Goal: Task Accomplishment & Management: Manage account settings

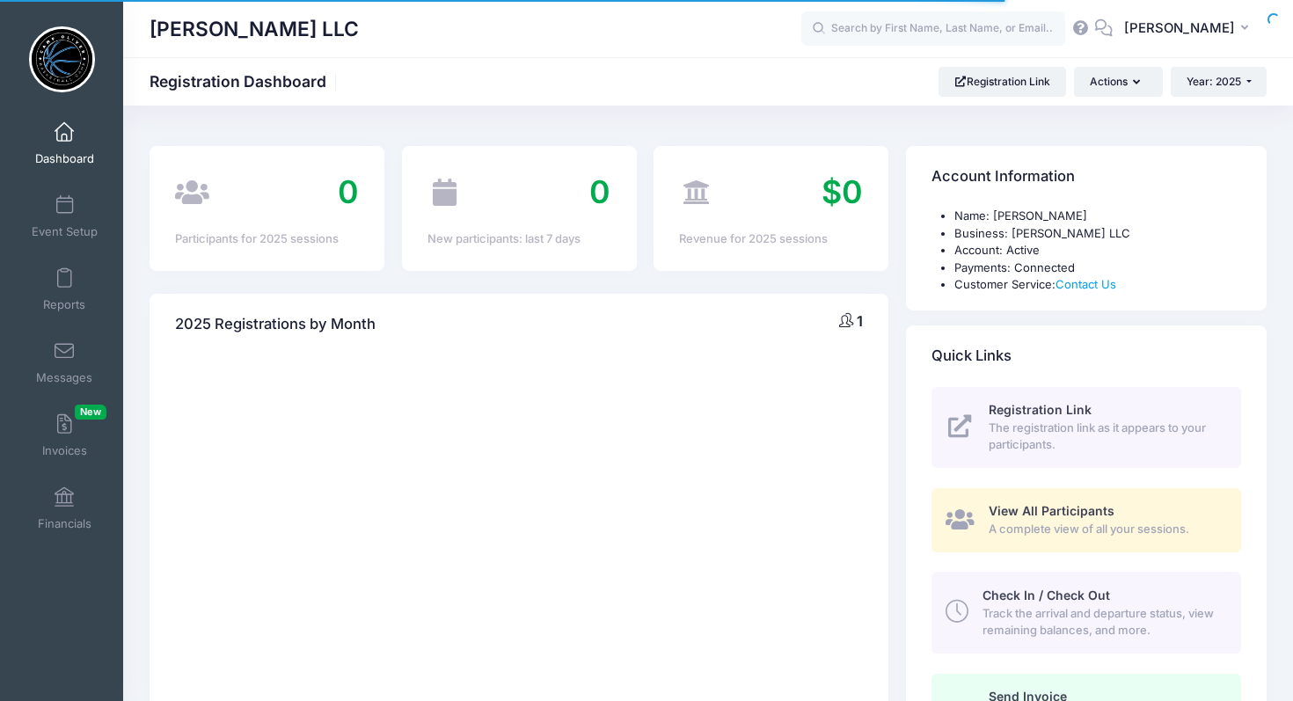
select select
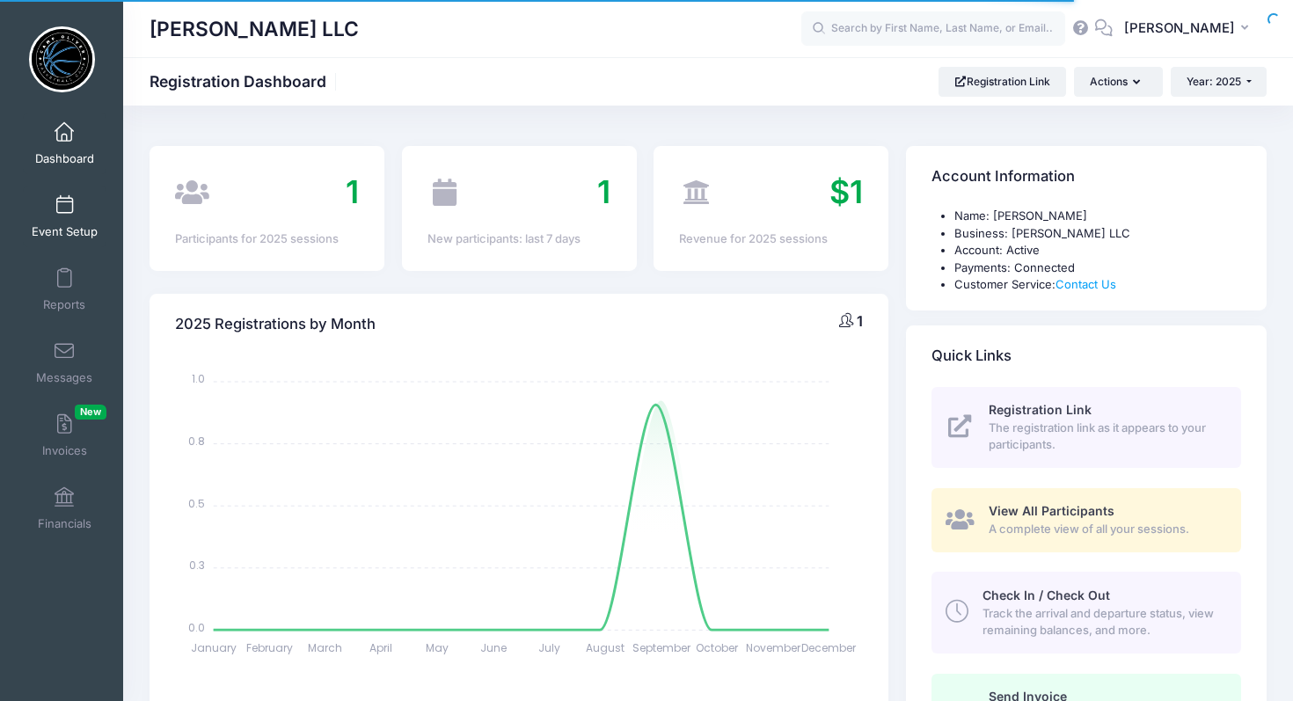
click at [71, 216] on link "Event Setup" at bounding box center [65, 217] width 84 height 62
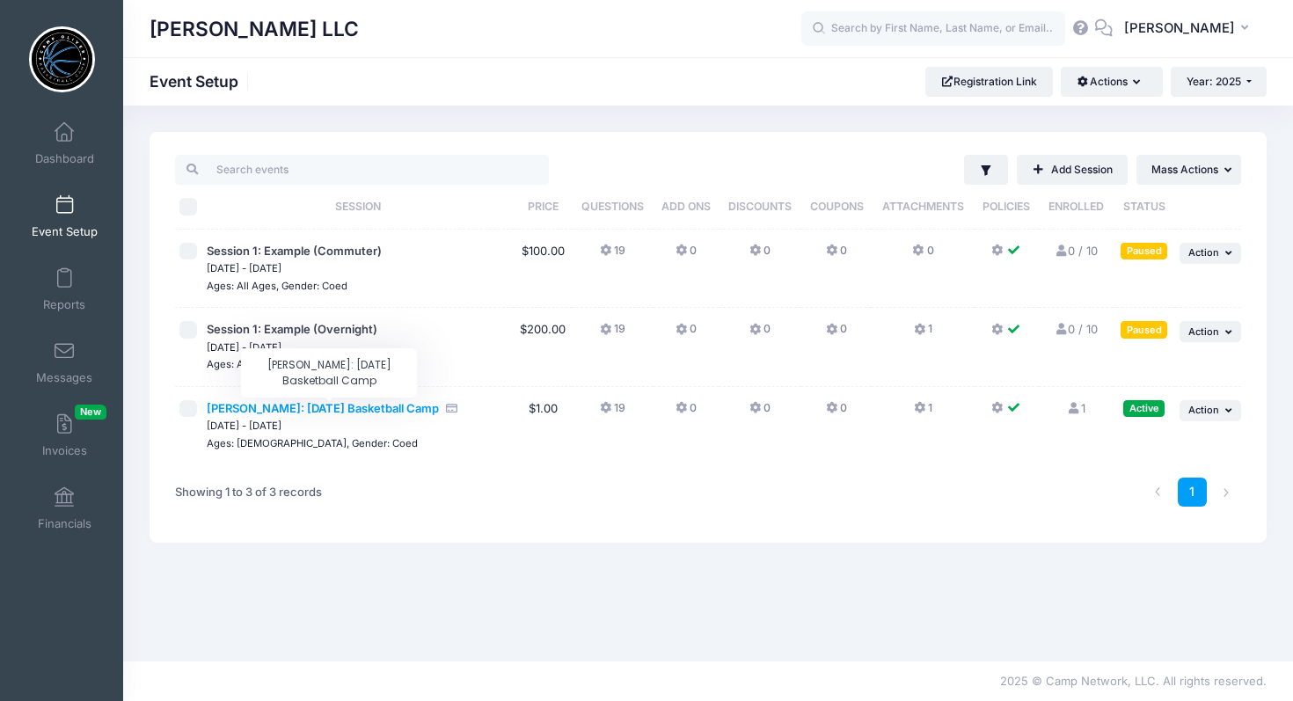
click at [389, 411] on span "[PERSON_NAME]: [DATE] Basketball Camp" at bounding box center [323, 408] width 232 height 14
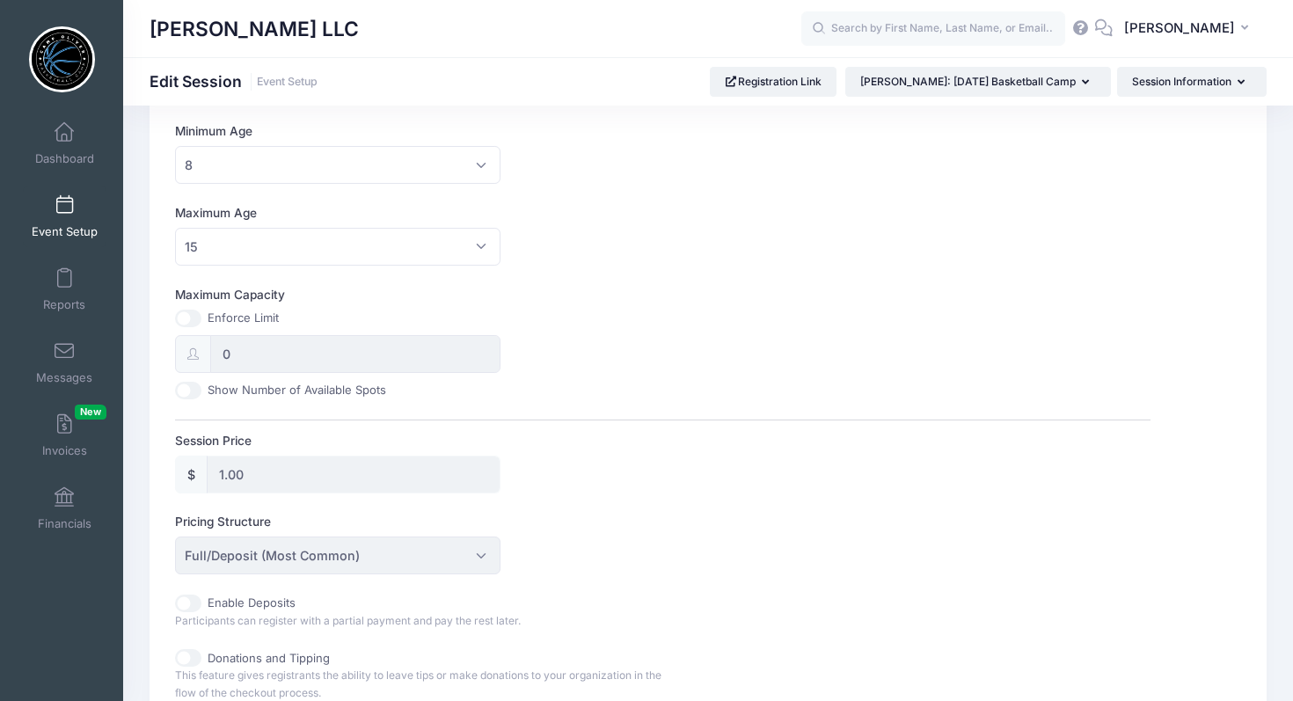
scroll to position [559, 0]
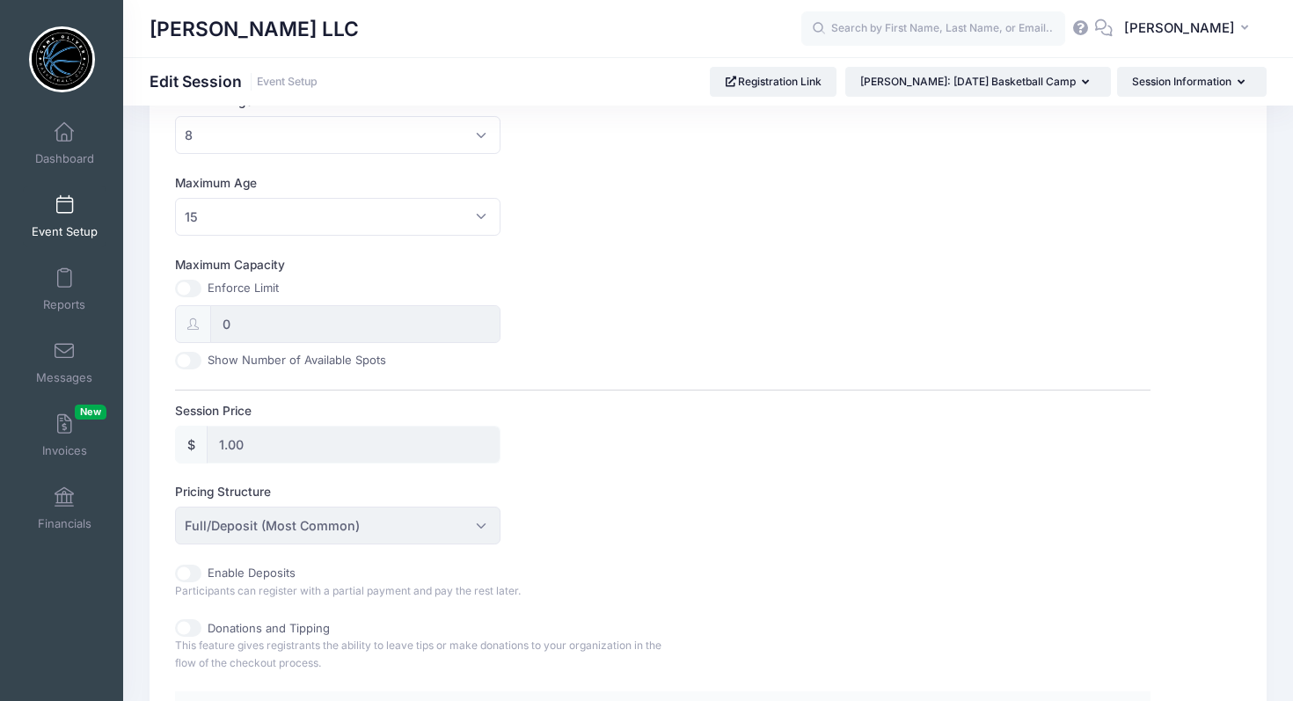
click at [337, 449] on input "1.00" at bounding box center [354, 445] width 294 height 38
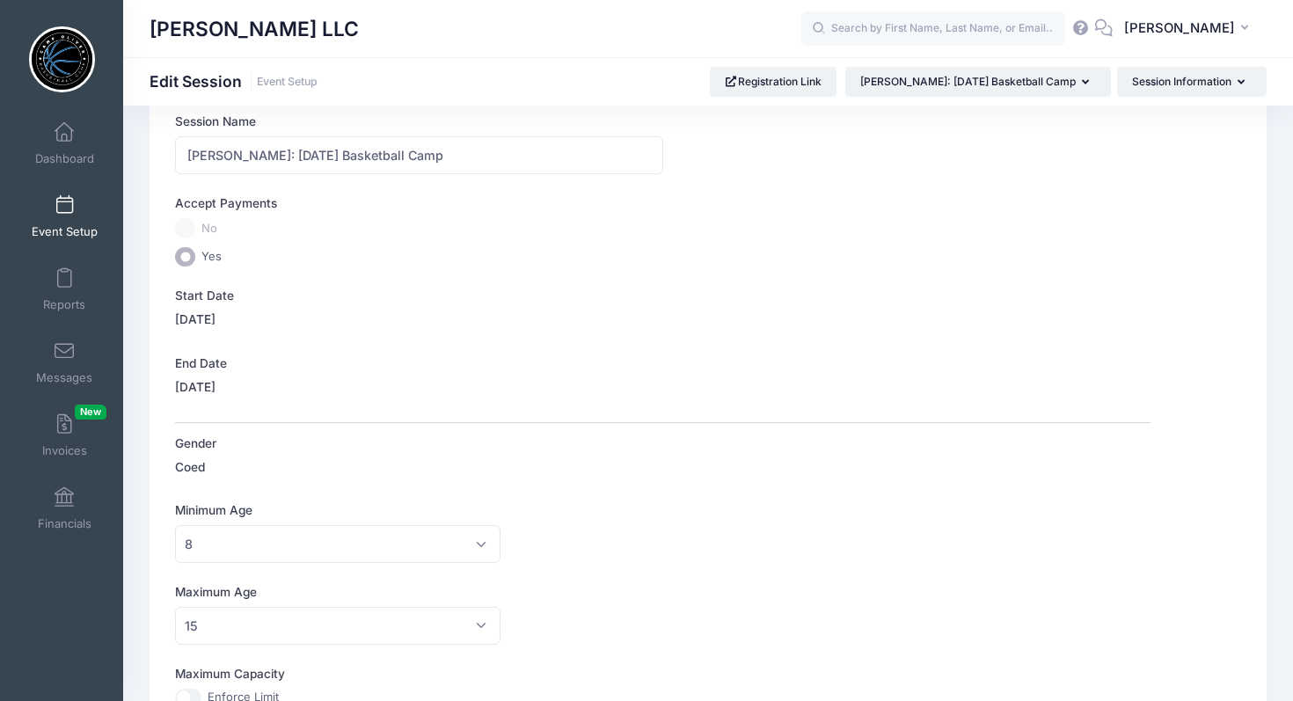
scroll to position [115, 0]
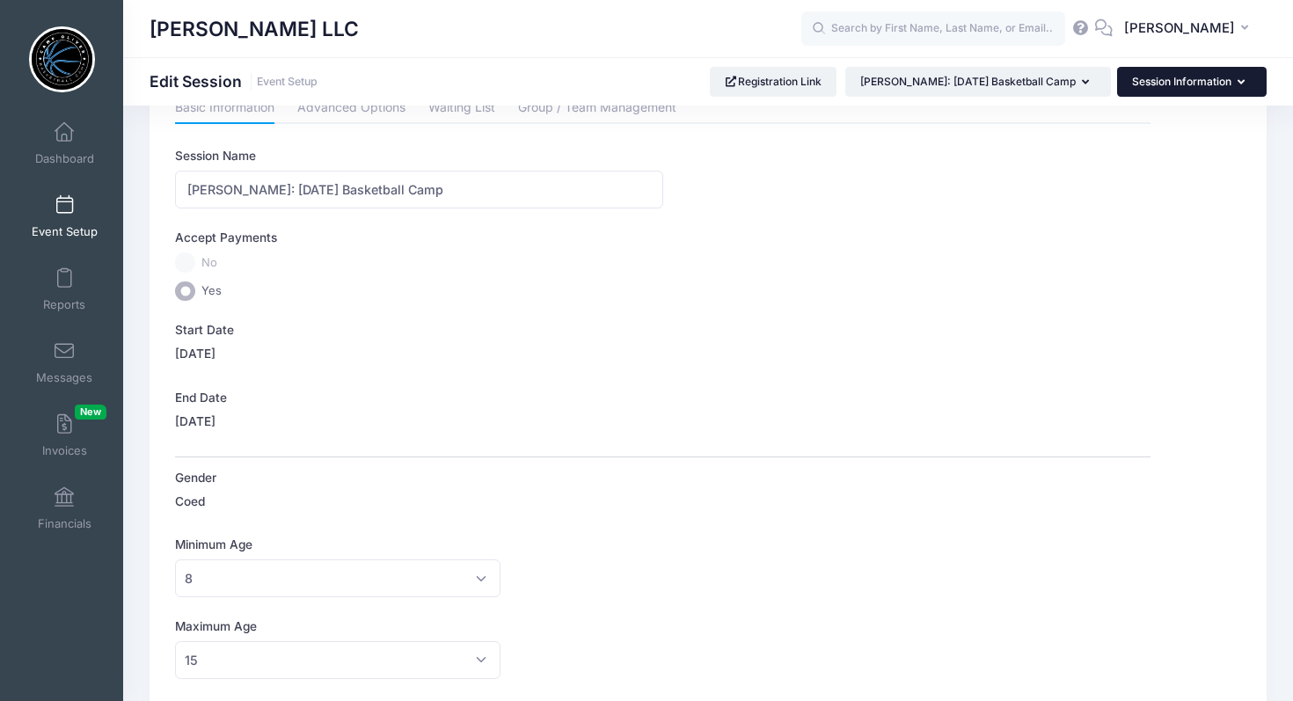
click at [1234, 82] on button "Session Information" at bounding box center [1192, 82] width 150 height 30
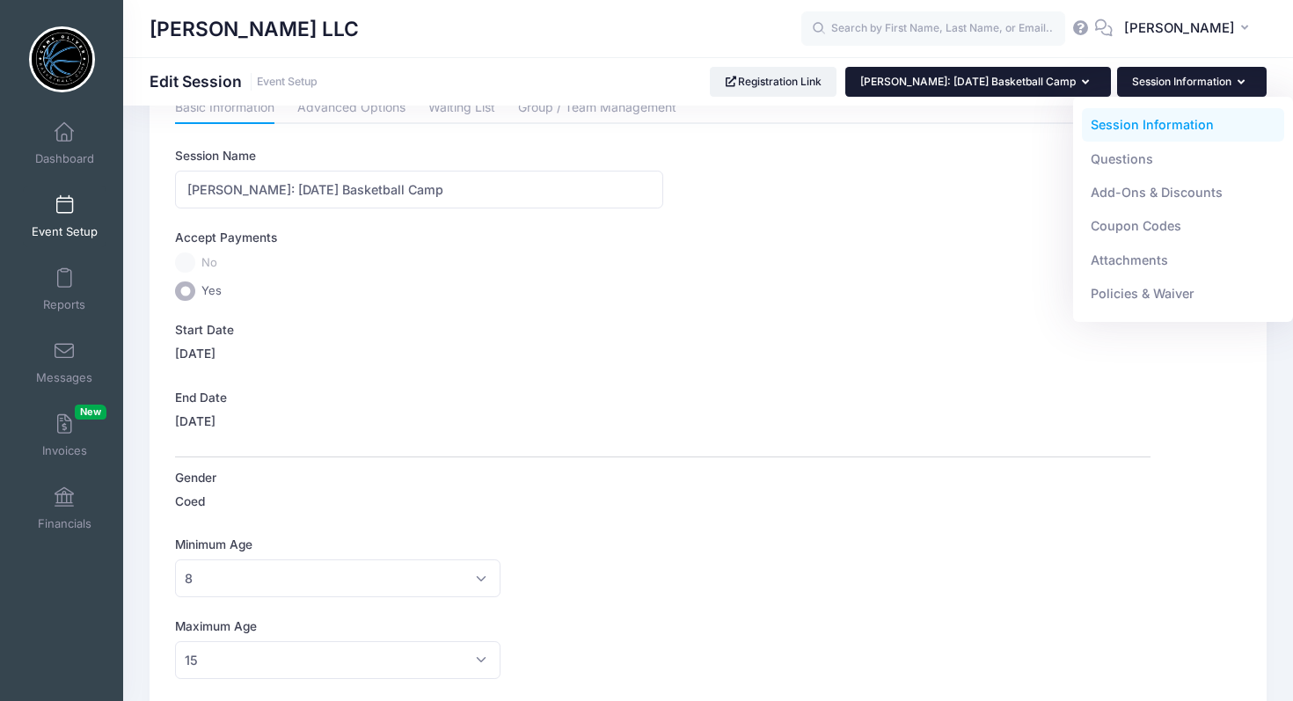
click at [1084, 83] on icon "button" at bounding box center [1089, 83] width 14 height 0
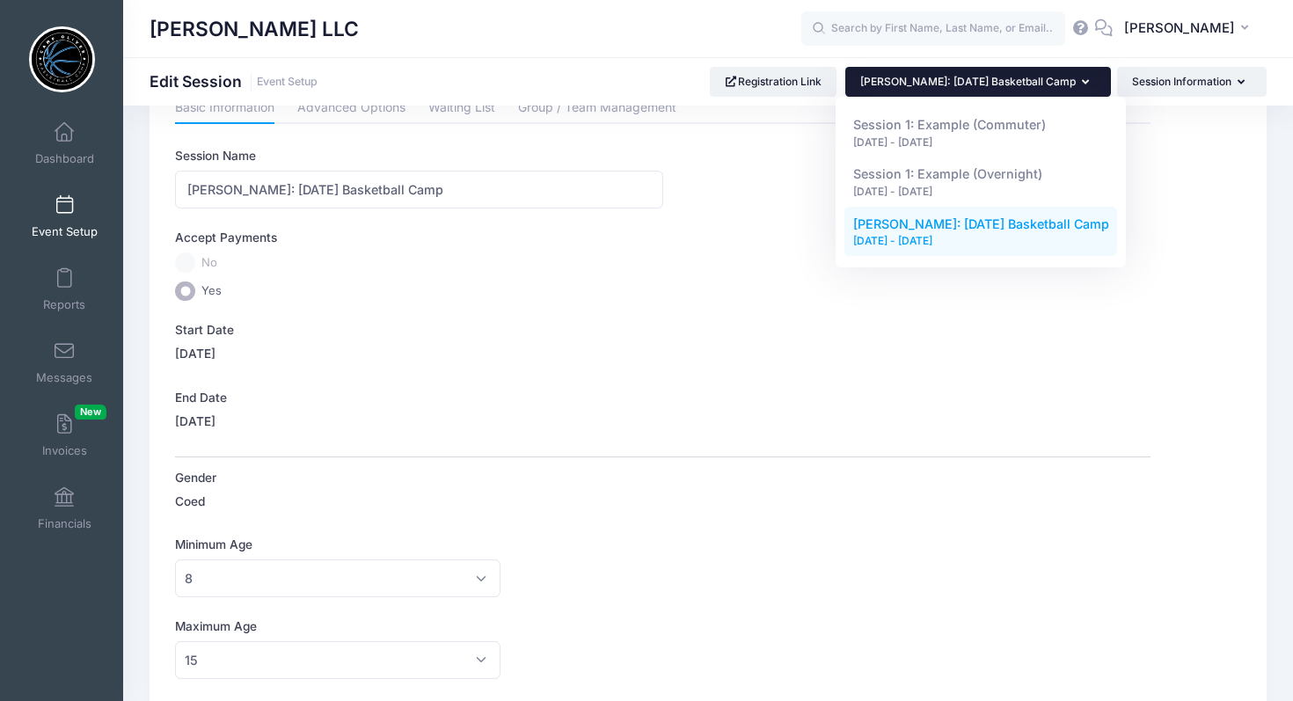
click at [73, 215] on link "Event Setup" at bounding box center [65, 217] width 84 height 62
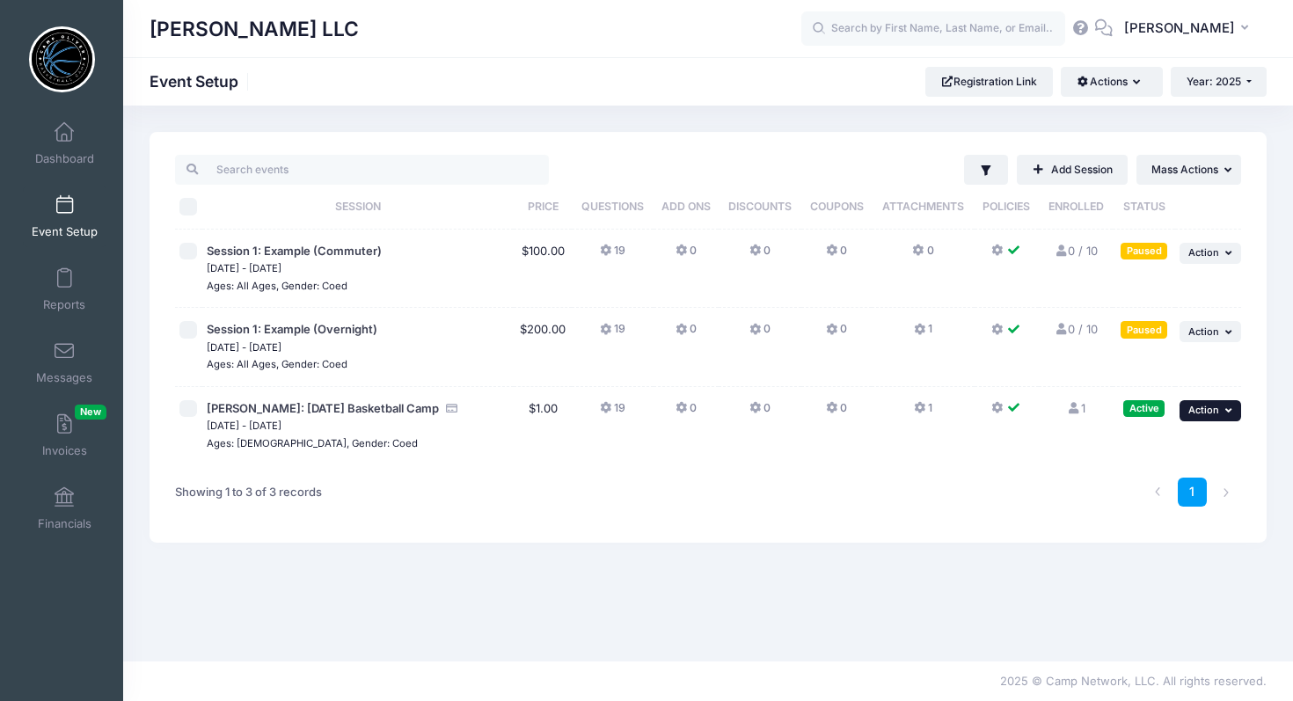
click at [1231, 415] on icon "button" at bounding box center [1231, 411] width 11 height 10
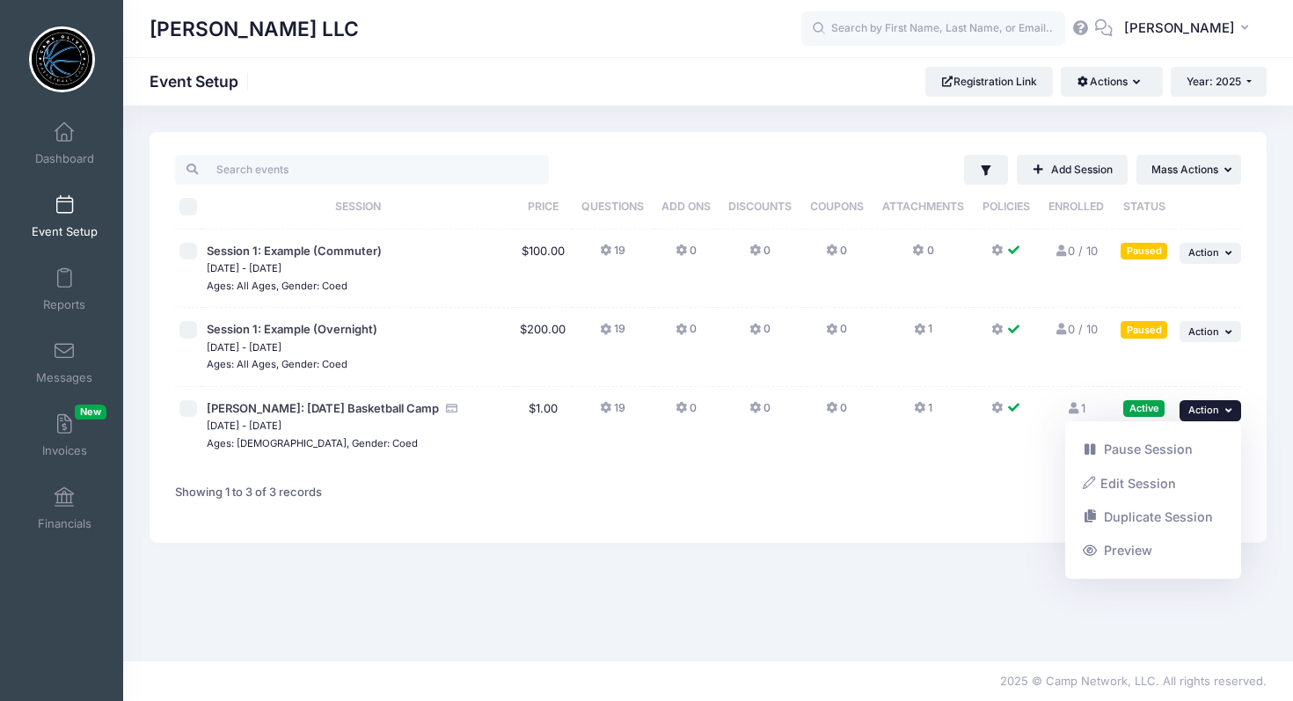
click at [184, 412] on input "checkbox" at bounding box center [188, 409] width 18 height 18
checkbox input "true"
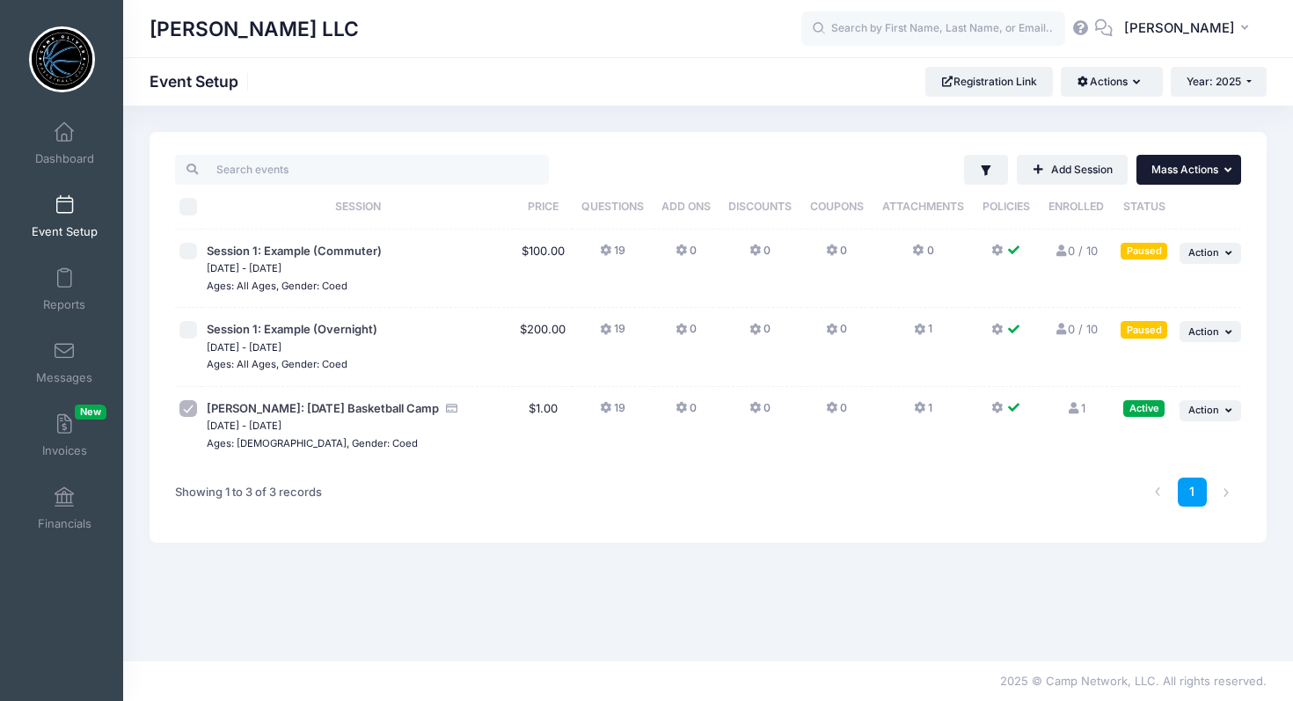
click at [1216, 172] on span "Mass Actions" at bounding box center [1185, 169] width 67 height 13
click at [1230, 411] on icon "button" at bounding box center [1231, 411] width 11 height 10
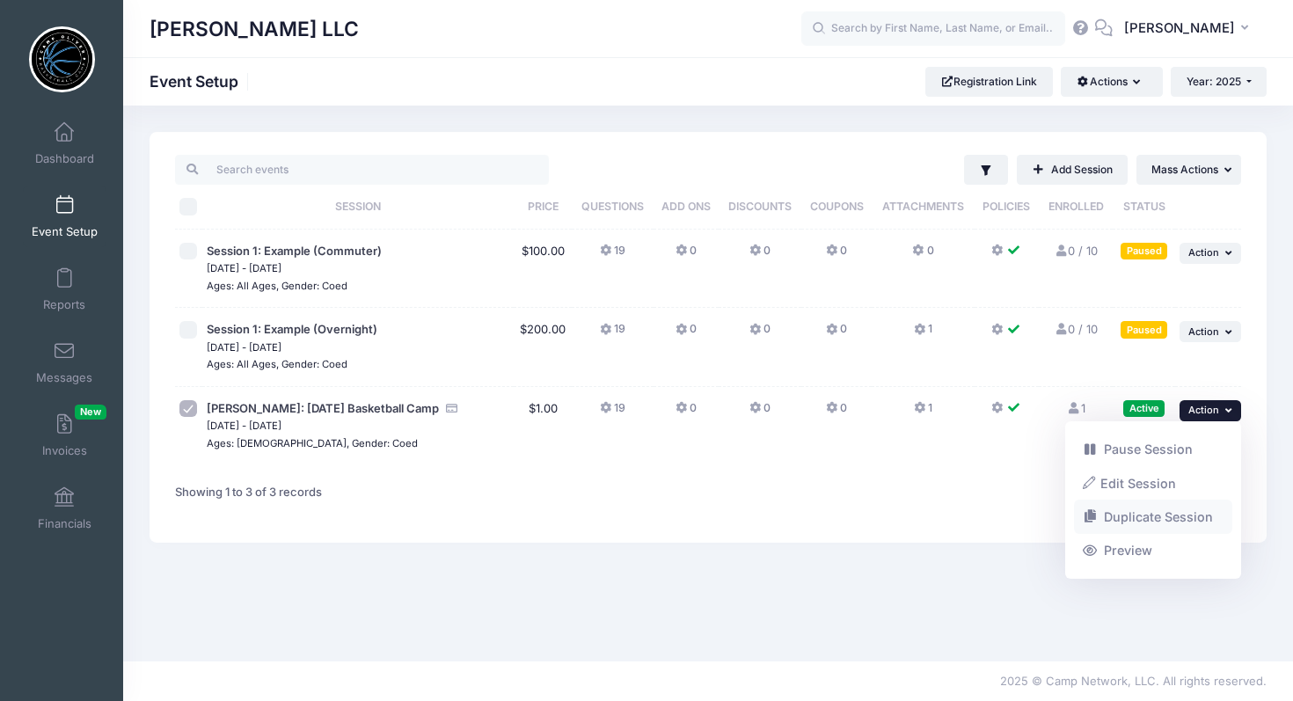
click at [1142, 515] on link "Duplicate Session" at bounding box center [1153, 517] width 159 height 33
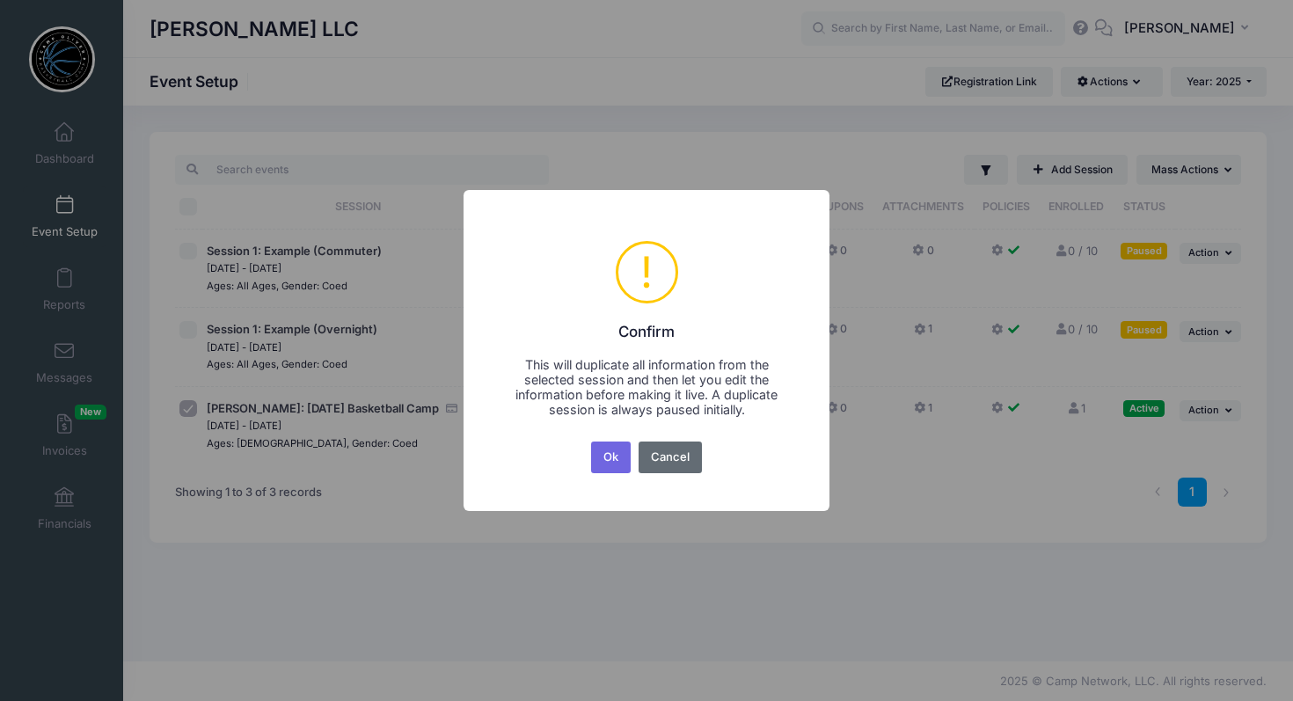
click at [670, 457] on button "Cancel" at bounding box center [671, 458] width 64 height 32
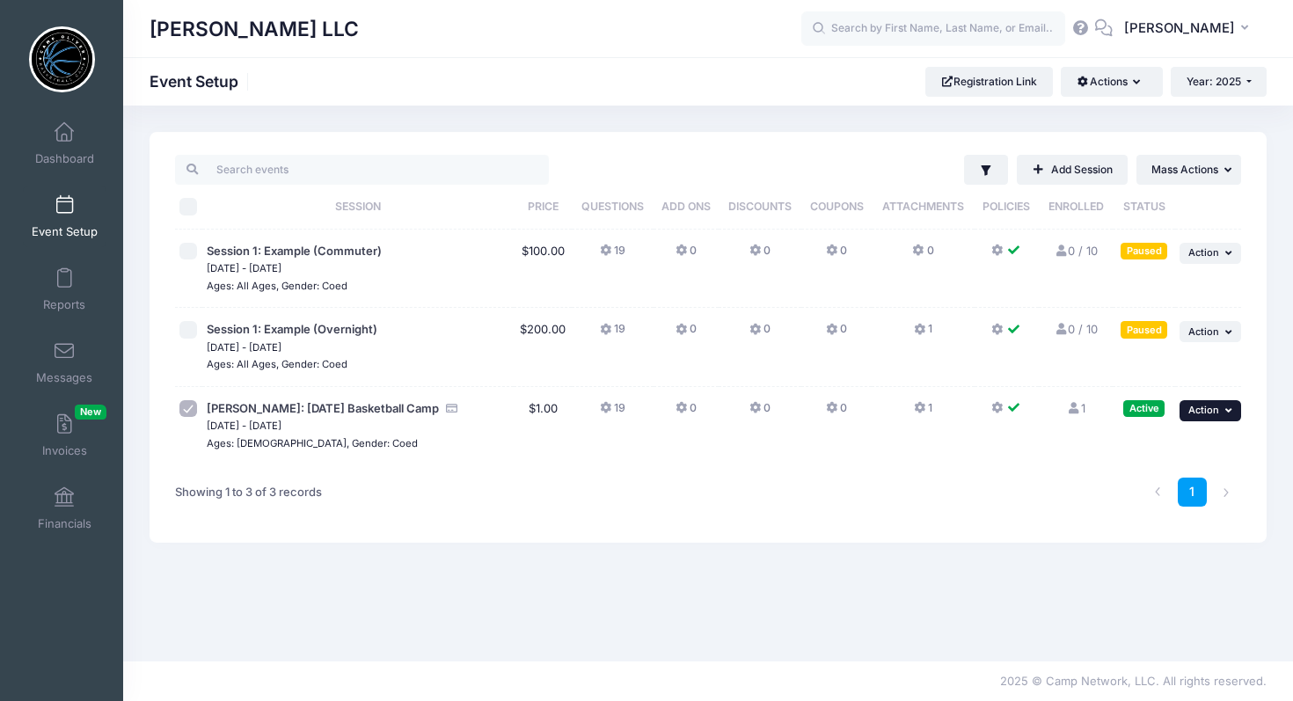
click at [1227, 415] on icon "button" at bounding box center [1231, 411] width 11 height 10
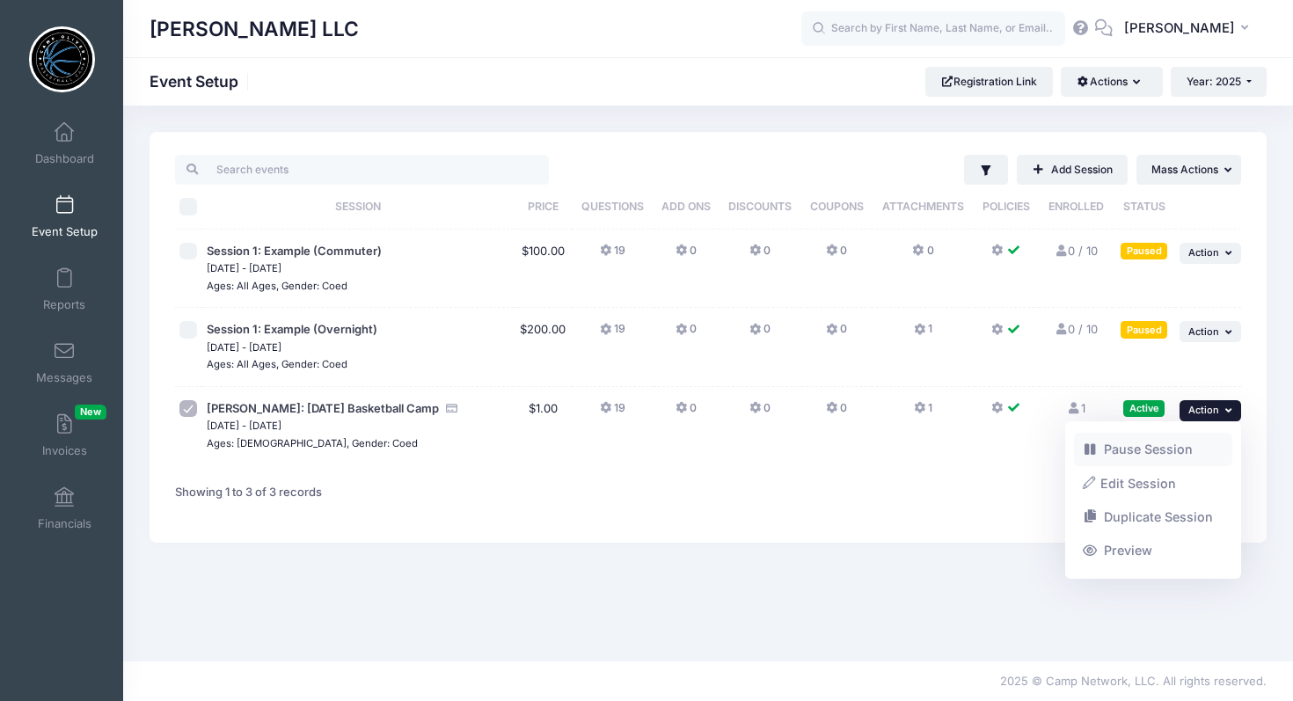
click at [1146, 453] on link "Pause Session" at bounding box center [1153, 449] width 159 height 33
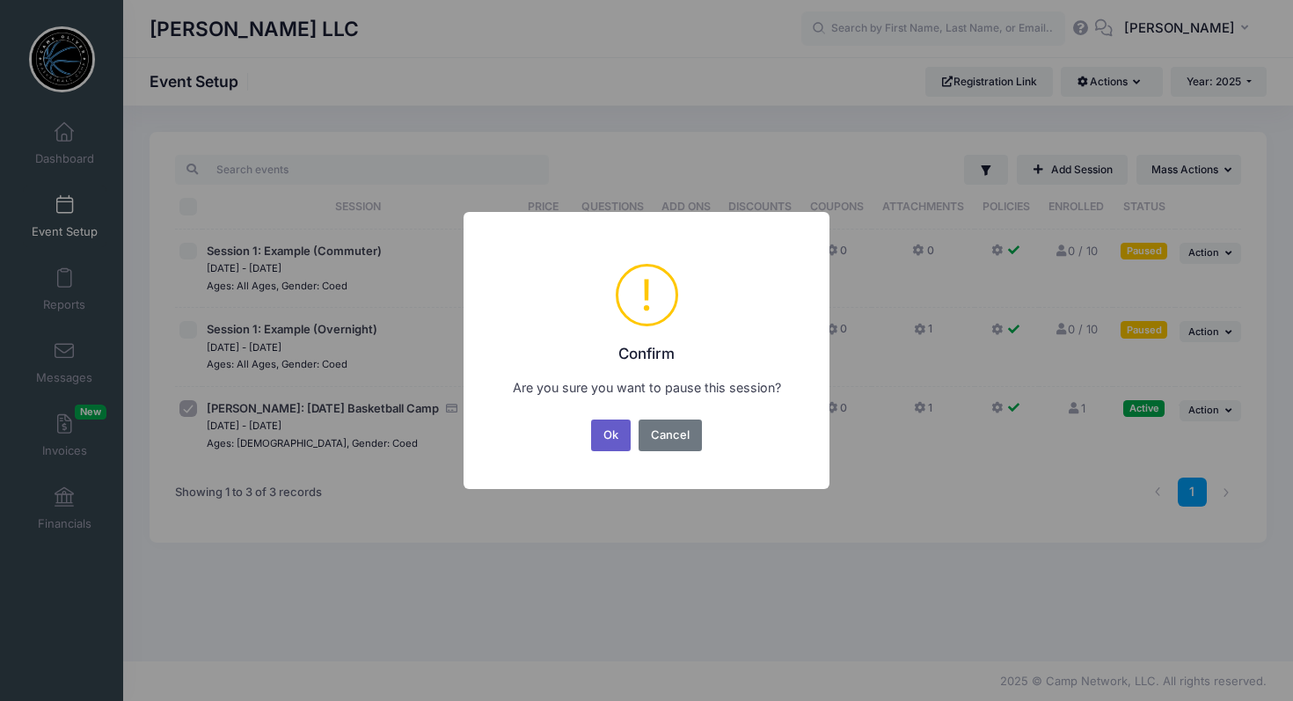
click at [603, 438] on button "Ok" at bounding box center [611, 436] width 40 height 32
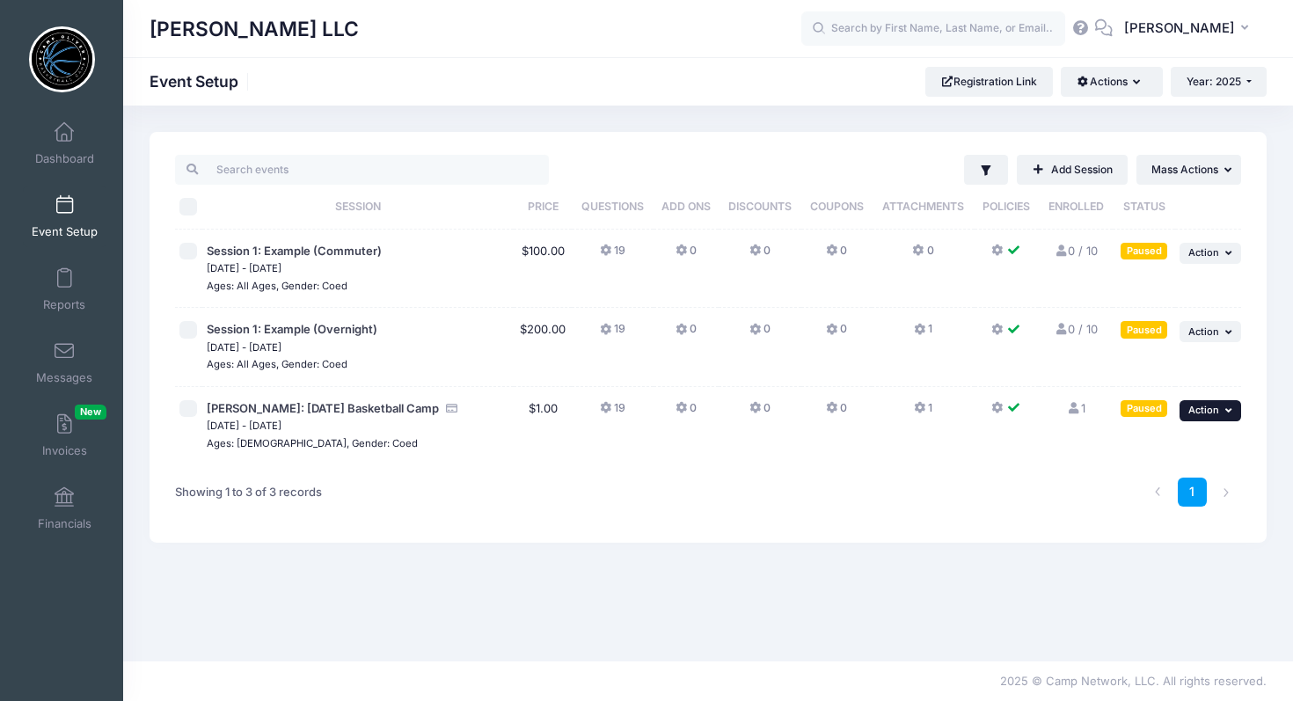
click at [1234, 415] on icon "button" at bounding box center [1231, 411] width 11 height 10
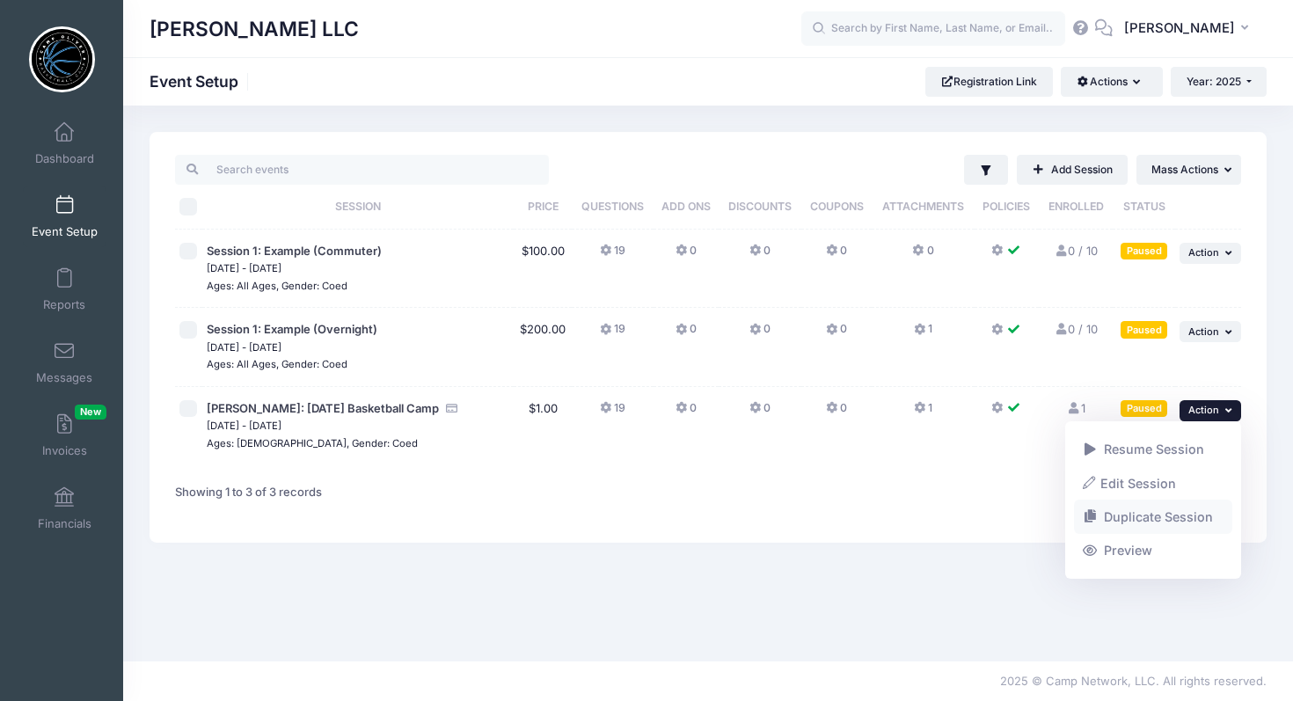
click at [1153, 517] on link "Duplicate Session" at bounding box center [1153, 517] width 159 height 33
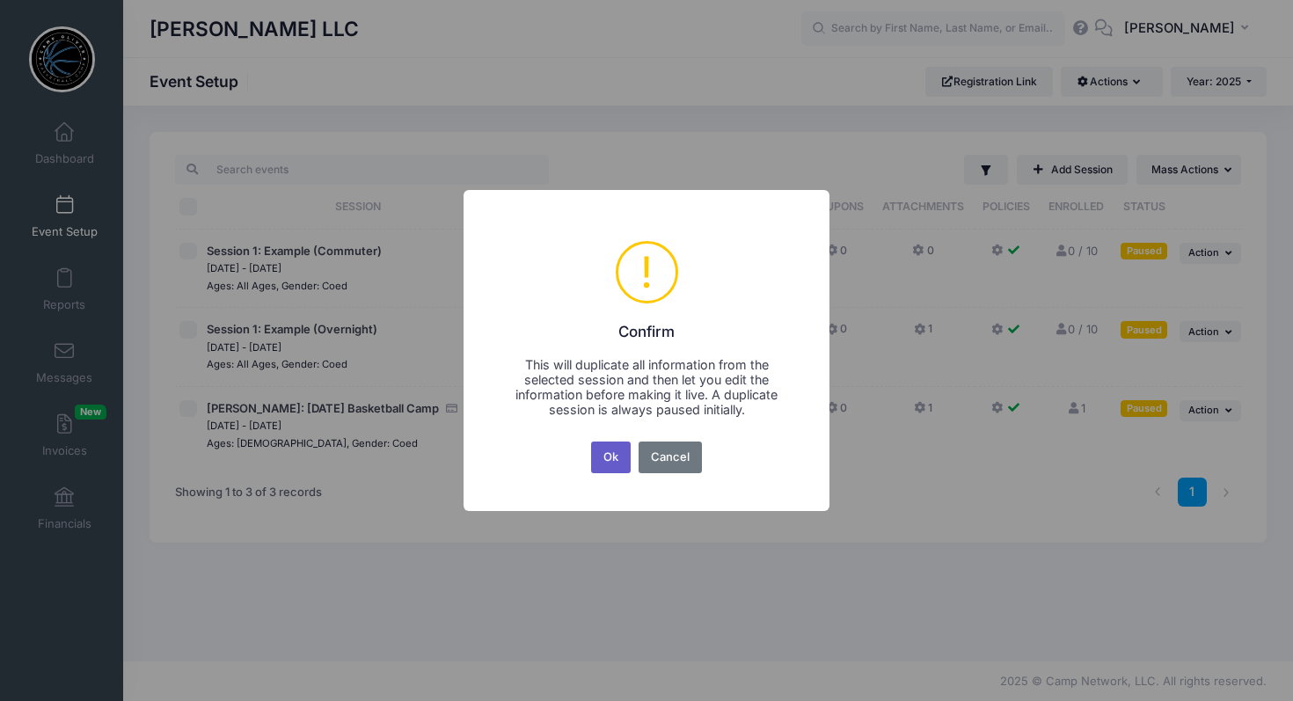
click at [608, 459] on button "Ok" at bounding box center [611, 458] width 40 height 32
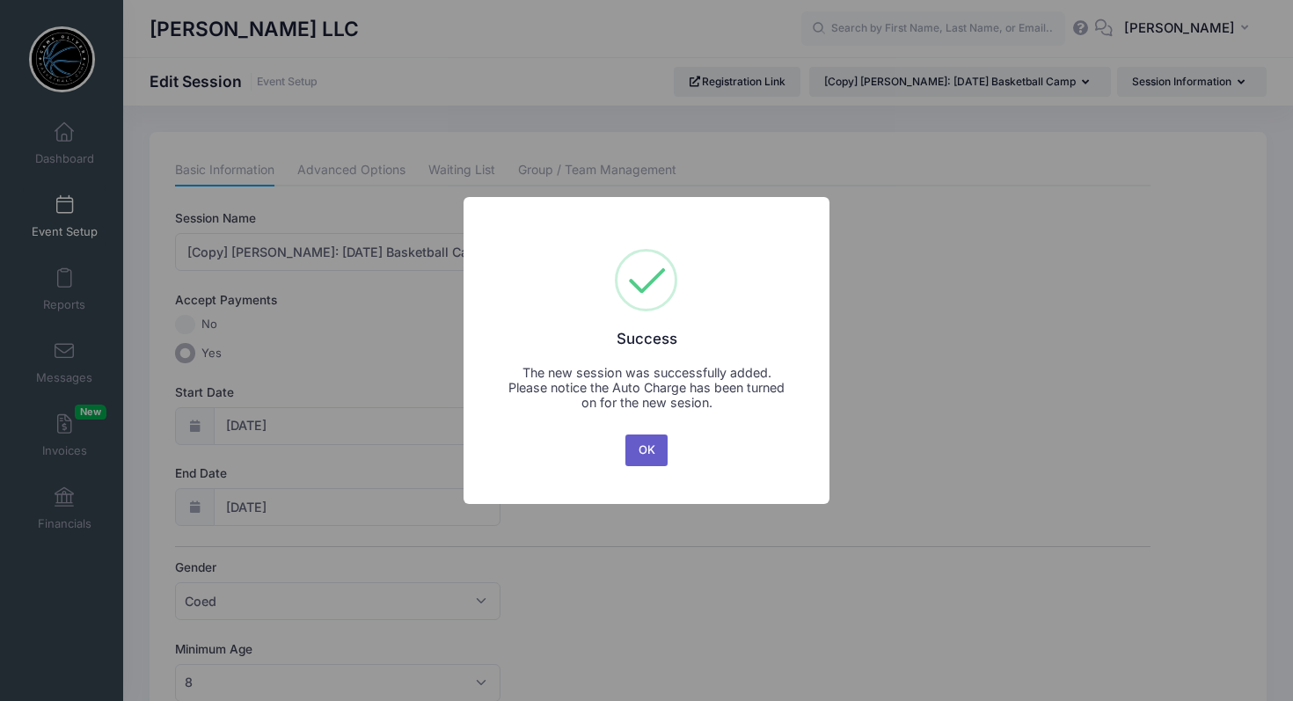
click at [650, 450] on button "OK" at bounding box center [647, 451] width 42 height 32
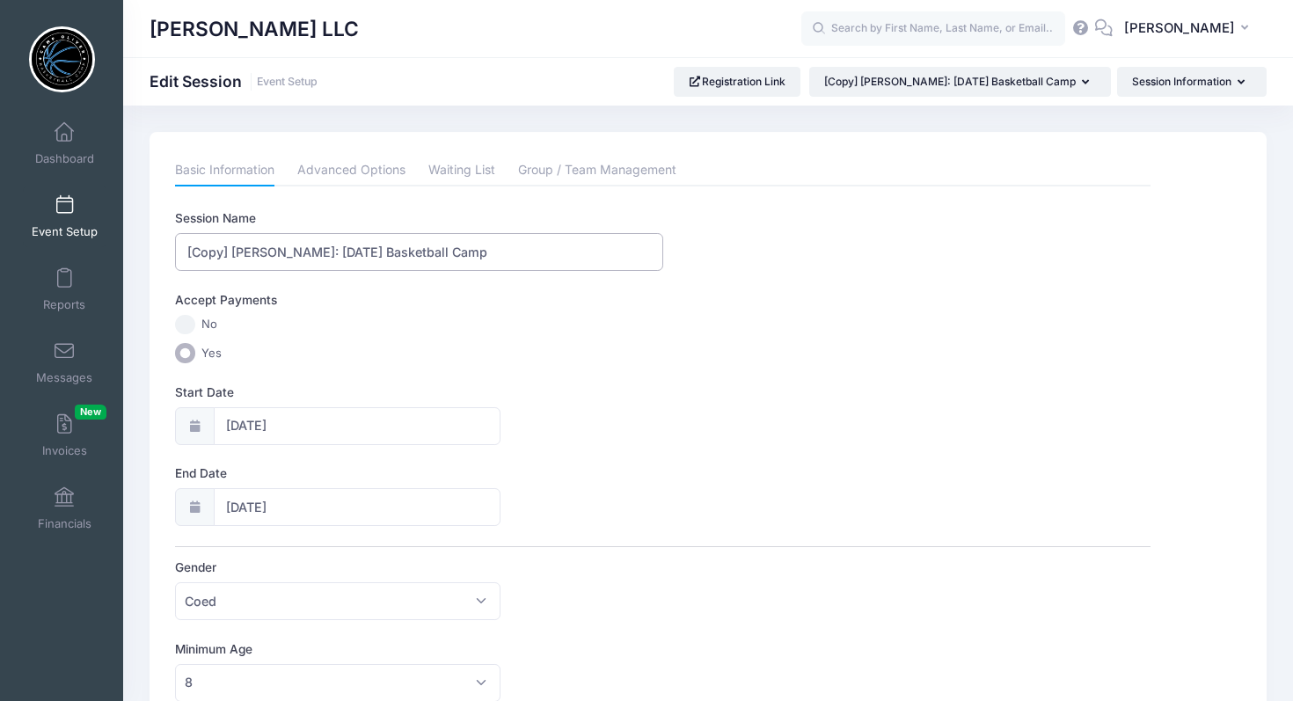
click at [233, 251] on input "[Copy] Camp Oliver: Thanksgiving Basketball Camp" at bounding box center [418, 252] width 487 height 38
click at [465, 256] on input "[PERSON_NAME]: [DATE] Basketball Camp" at bounding box center [418, 252] width 487 height 38
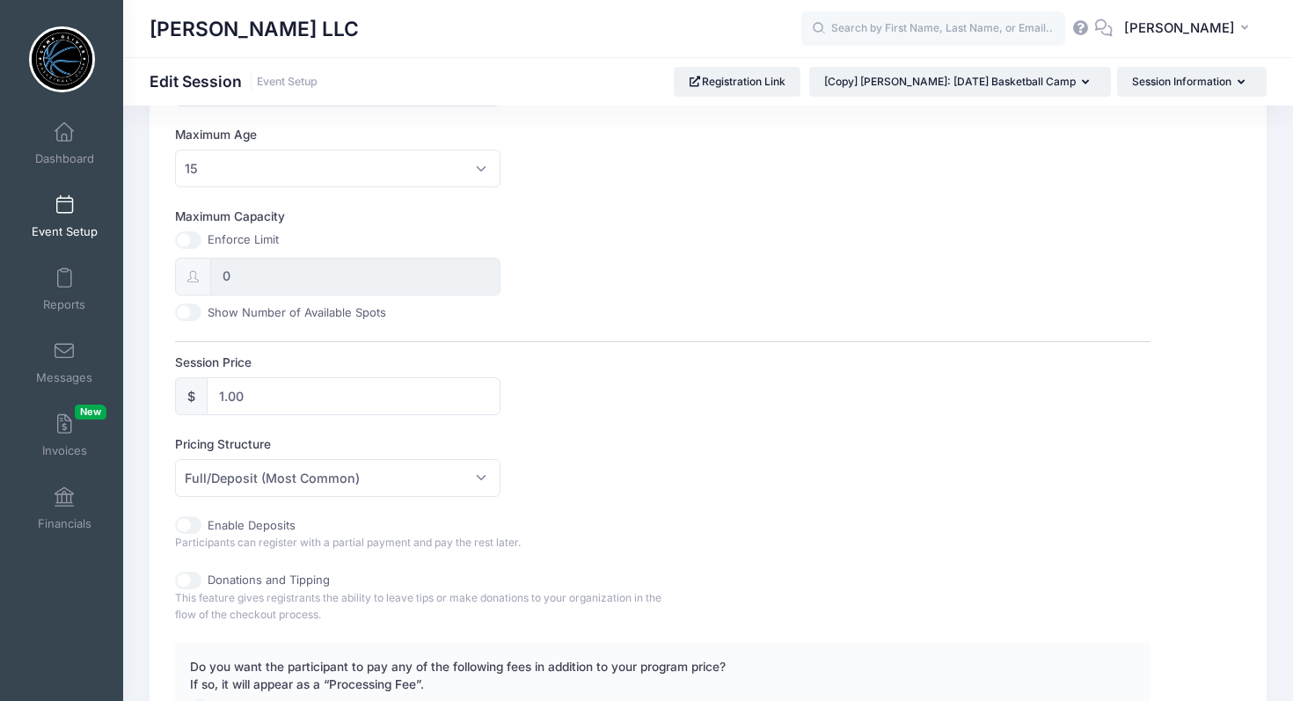
scroll to position [599, 0]
type input "Camp Oliver: Thanksgiving Basketball Camp1"
click at [223, 392] on input "1.00" at bounding box center [354, 393] width 294 height 38
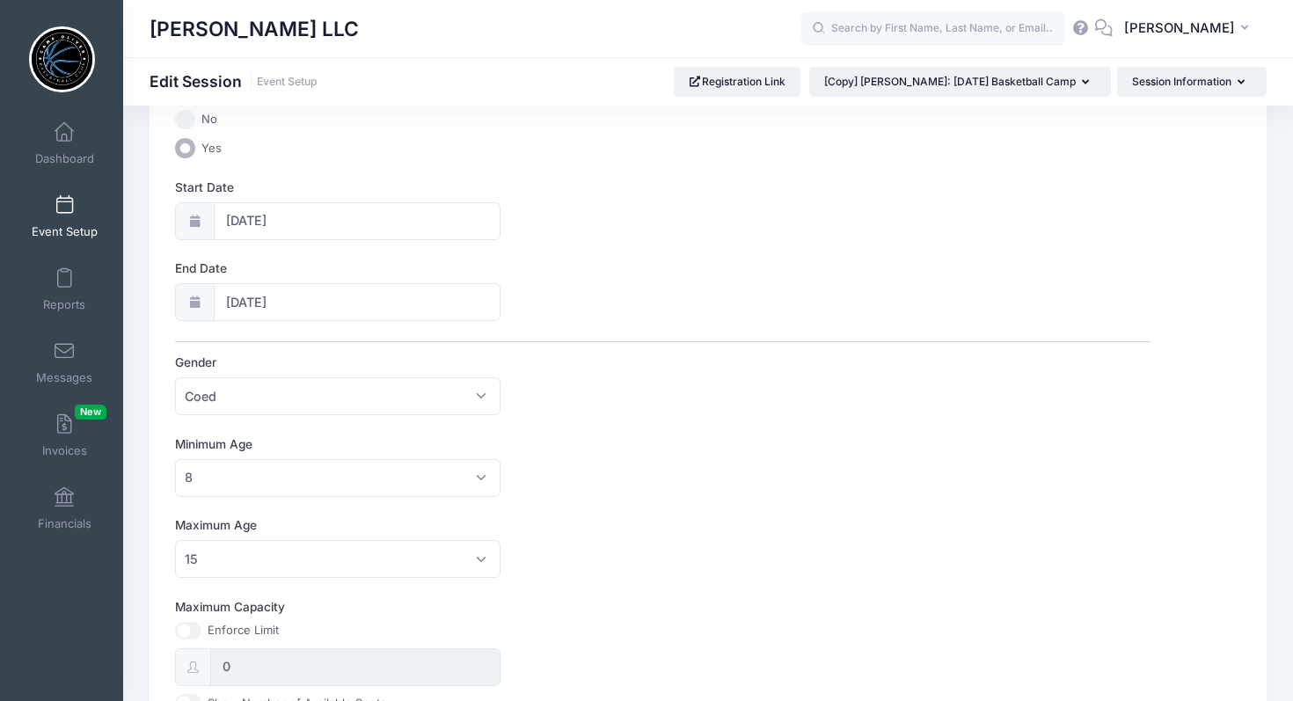
scroll to position [0, 0]
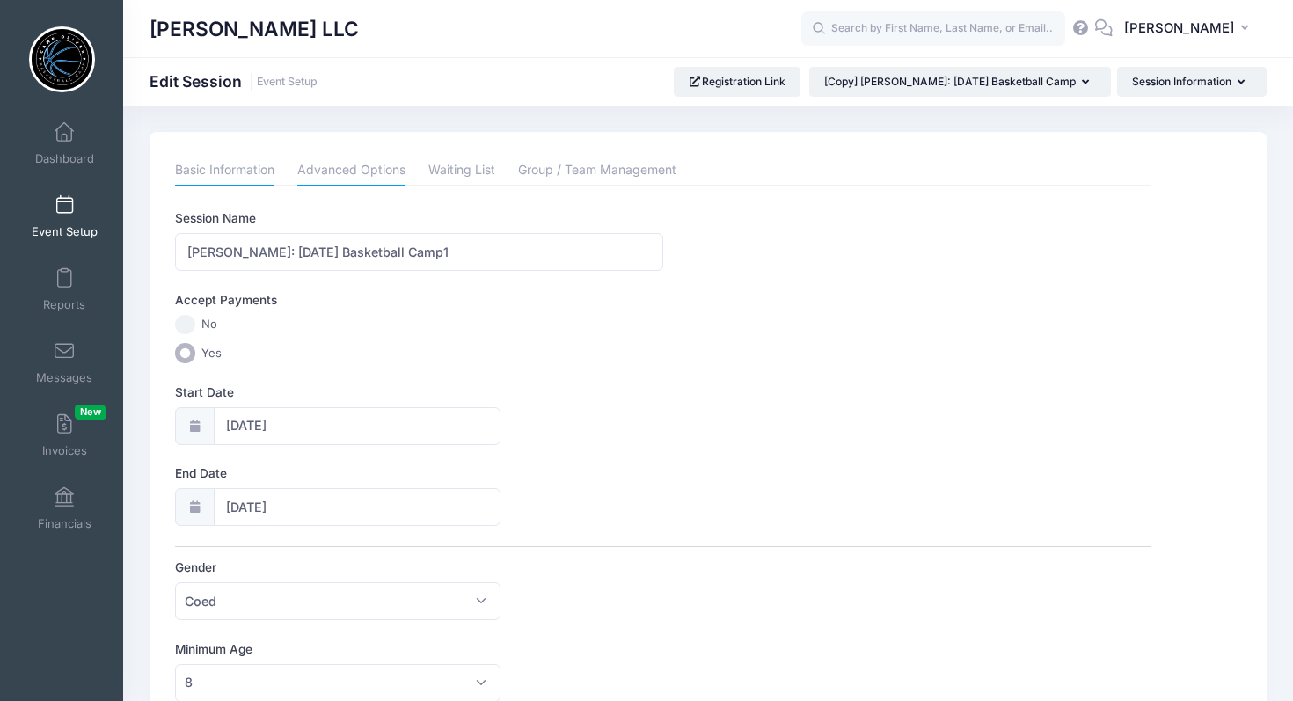
type input "140.00"
click at [356, 163] on link "Advanced Options" at bounding box center [351, 171] width 108 height 32
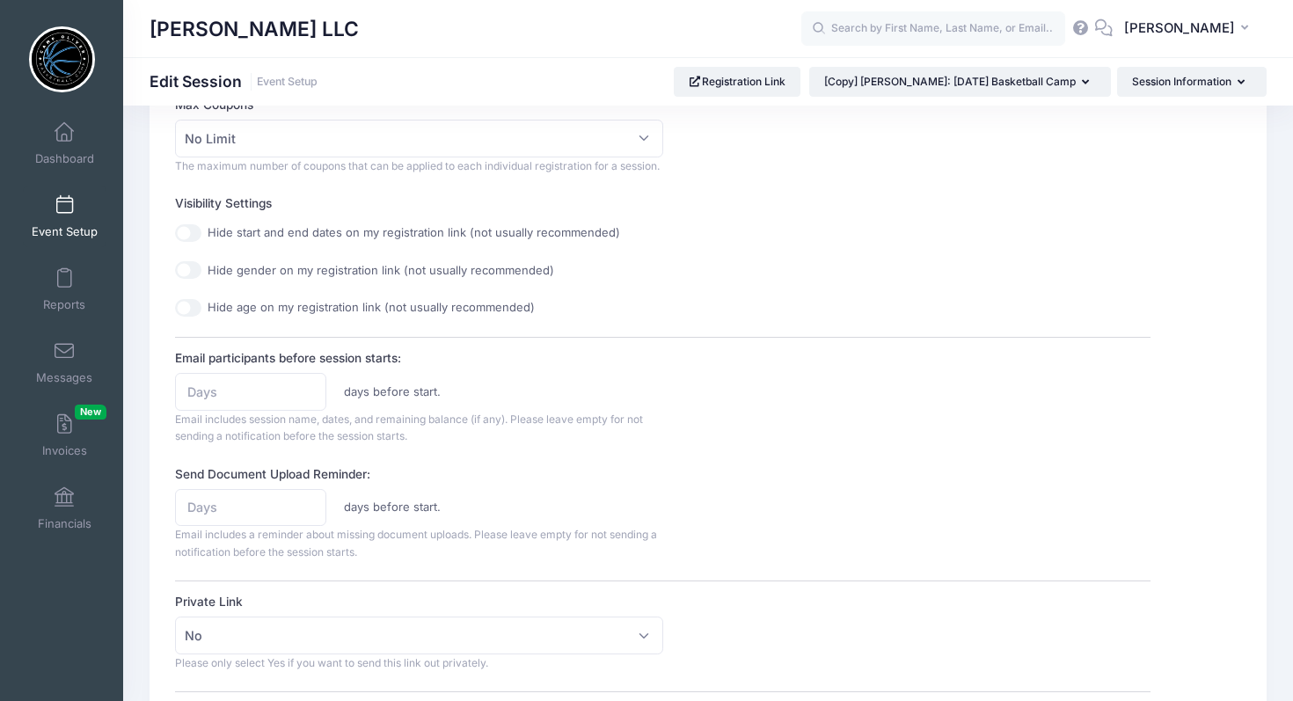
scroll to position [626, 0]
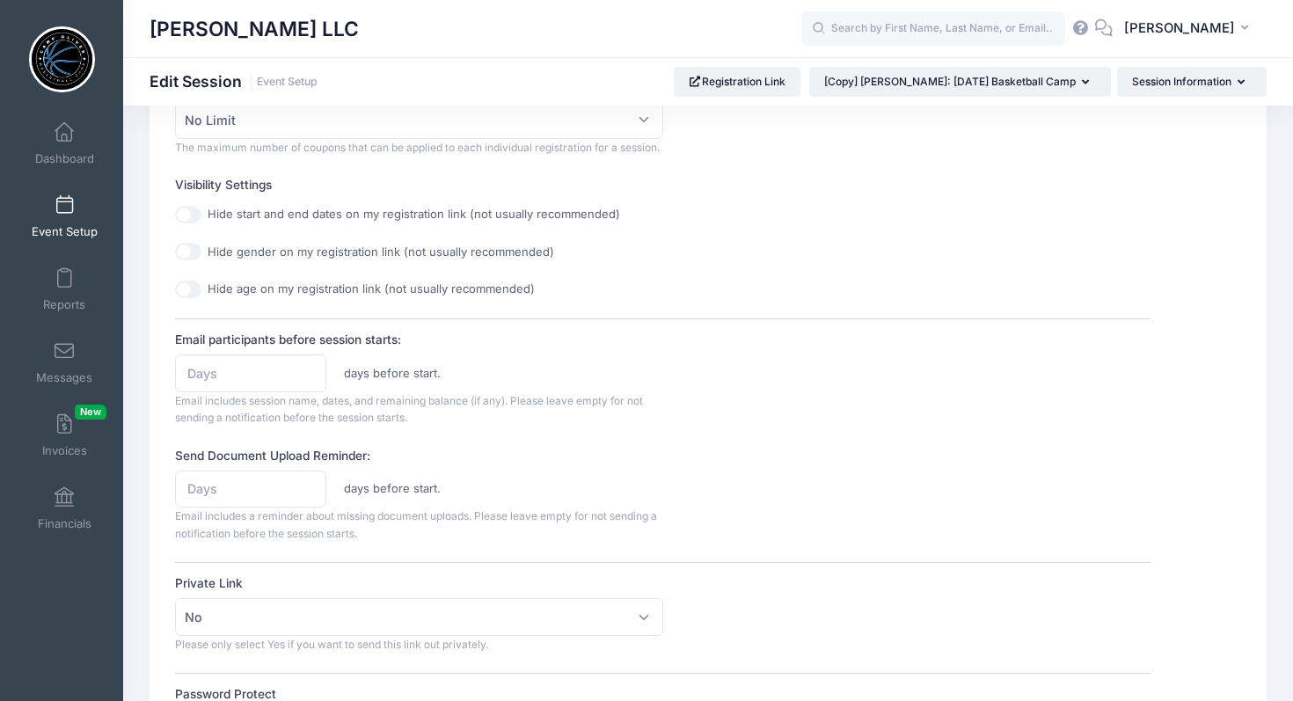
click at [175, 392] on div at bounding box center [175, 392] width 0 height 0
click at [231, 386] on input "Email participants before session starts:" at bounding box center [250, 374] width 151 height 38
type input "1"
click at [462, 465] on label "Send Document Upload Reminder:" at bounding box center [418, 456] width 487 height 18
click at [326, 471] on input "Send Document Upload Reminder:" at bounding box center [250, 490] width 151 height 38
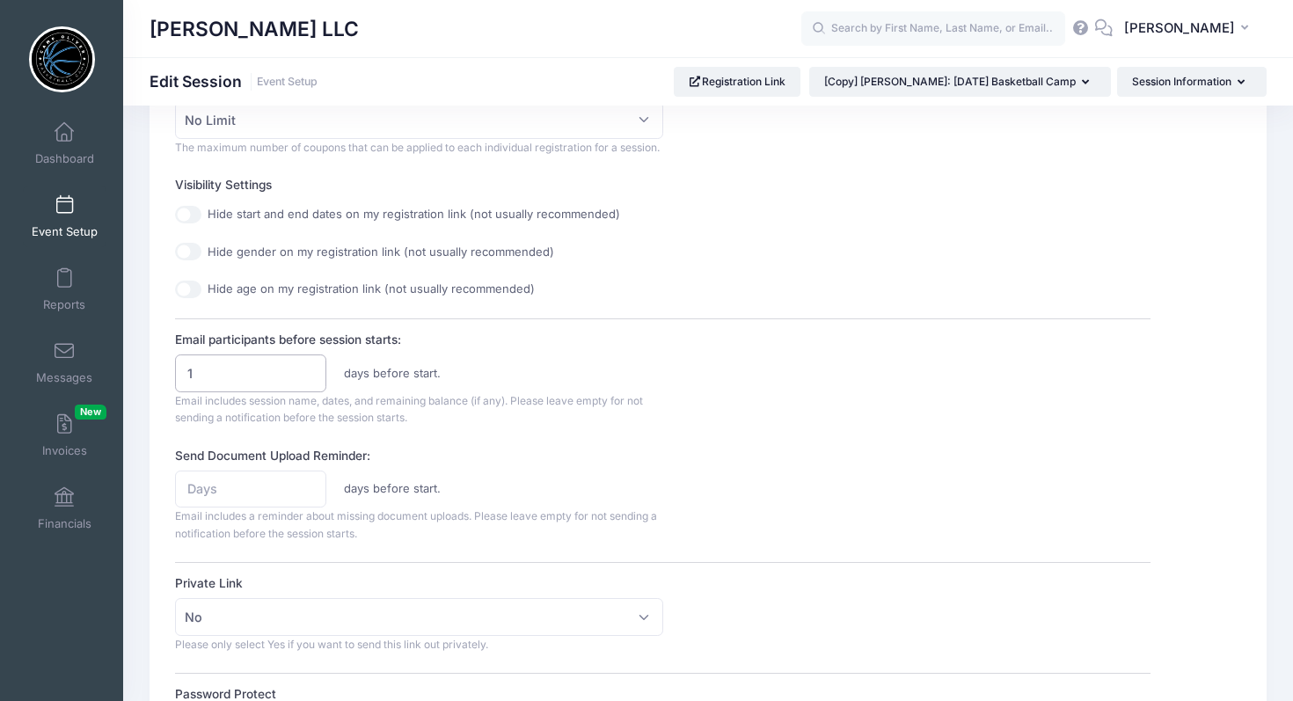
click at [222, 389] on input "1" at bounding box center [250, 374] width 151 height 38
type input "2"
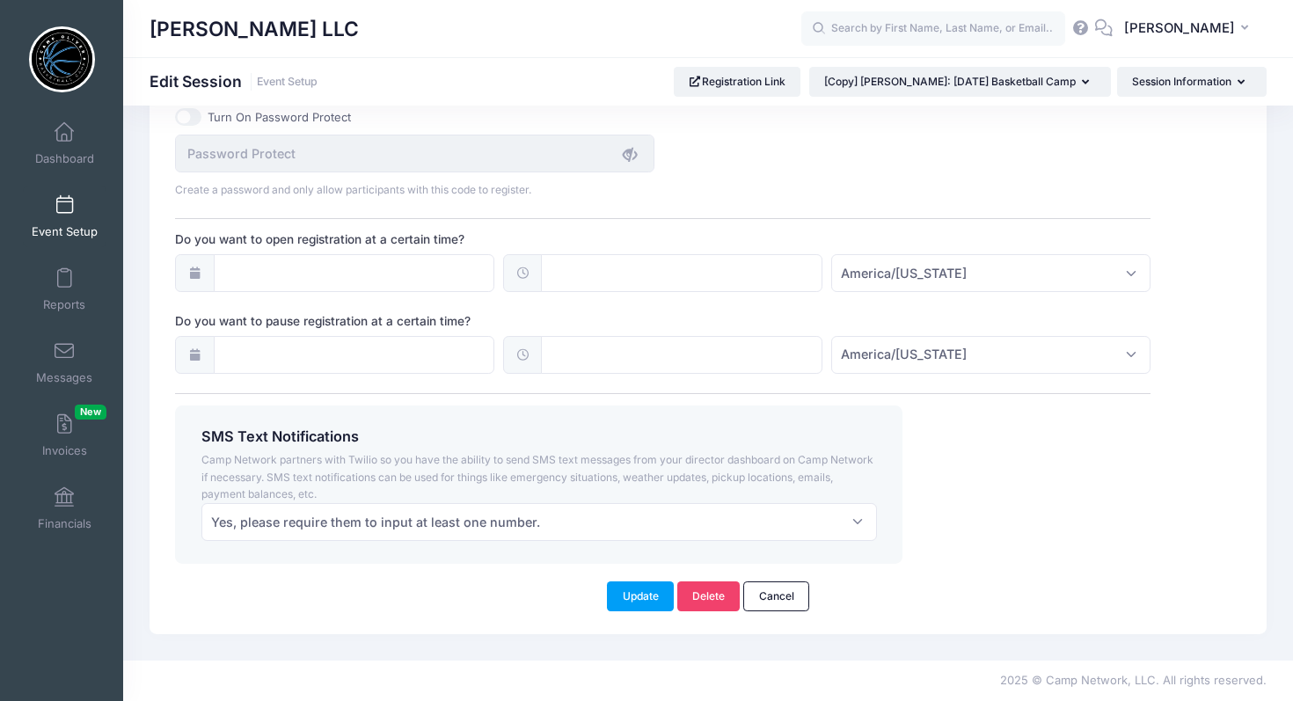
scroll to position [1243, 0]
click at [635, 595] on button "Update" at bounding box center [640, 597] width 67 height 30
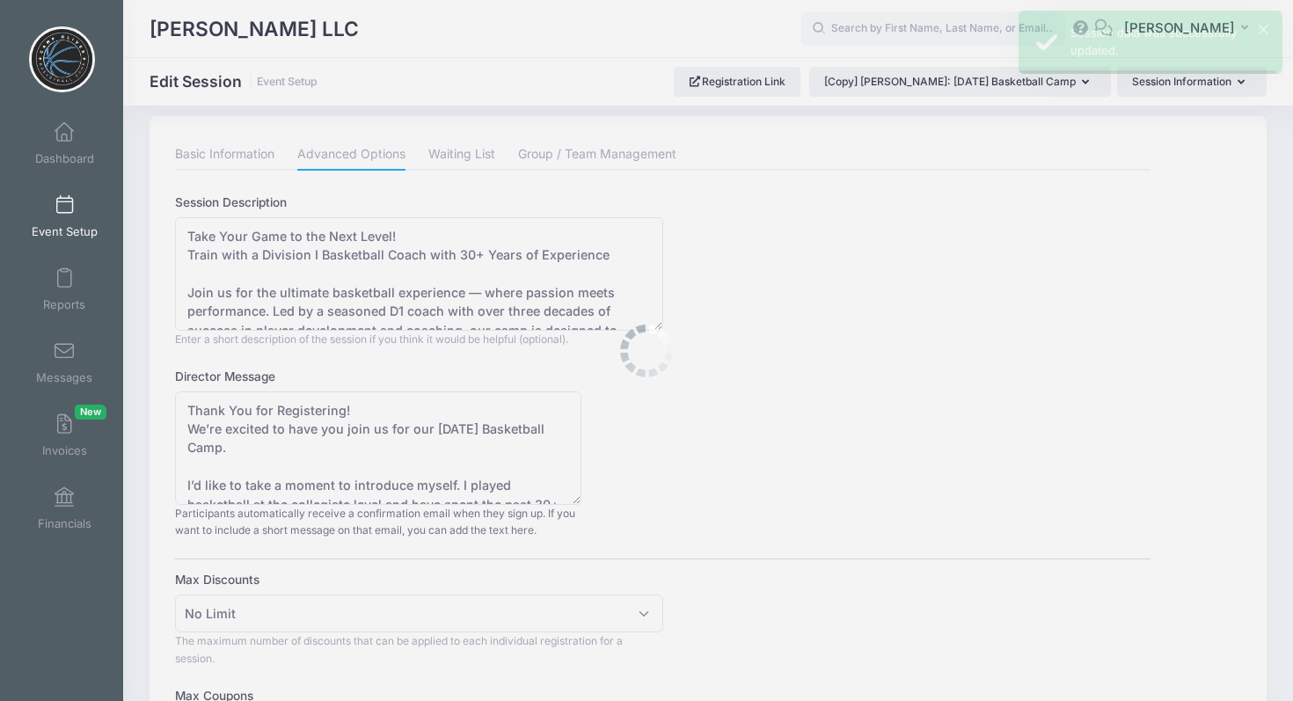
scroll to position [0, 0]
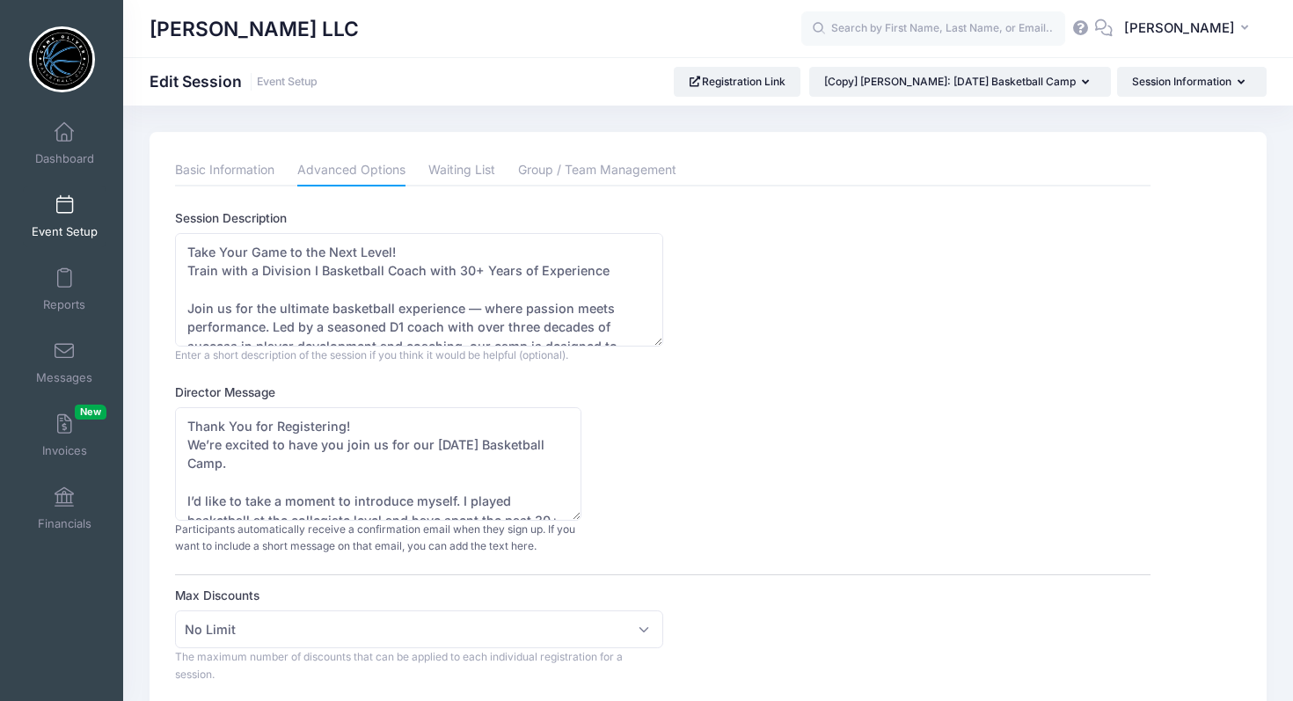
click at [64, 209] on span at bounding box center [64, 205] width 0 height 19
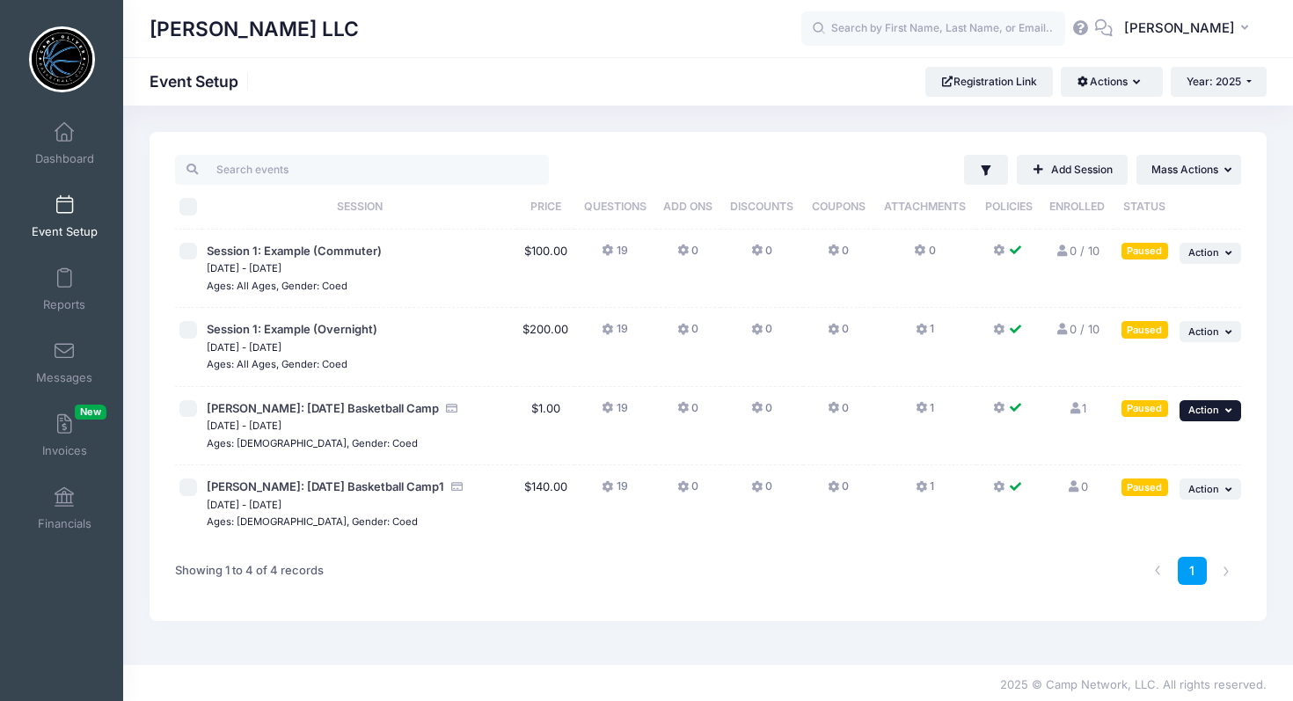
click at [1231, 412] on icon "button" at bounding box center [1231, 411] width 11 height 10
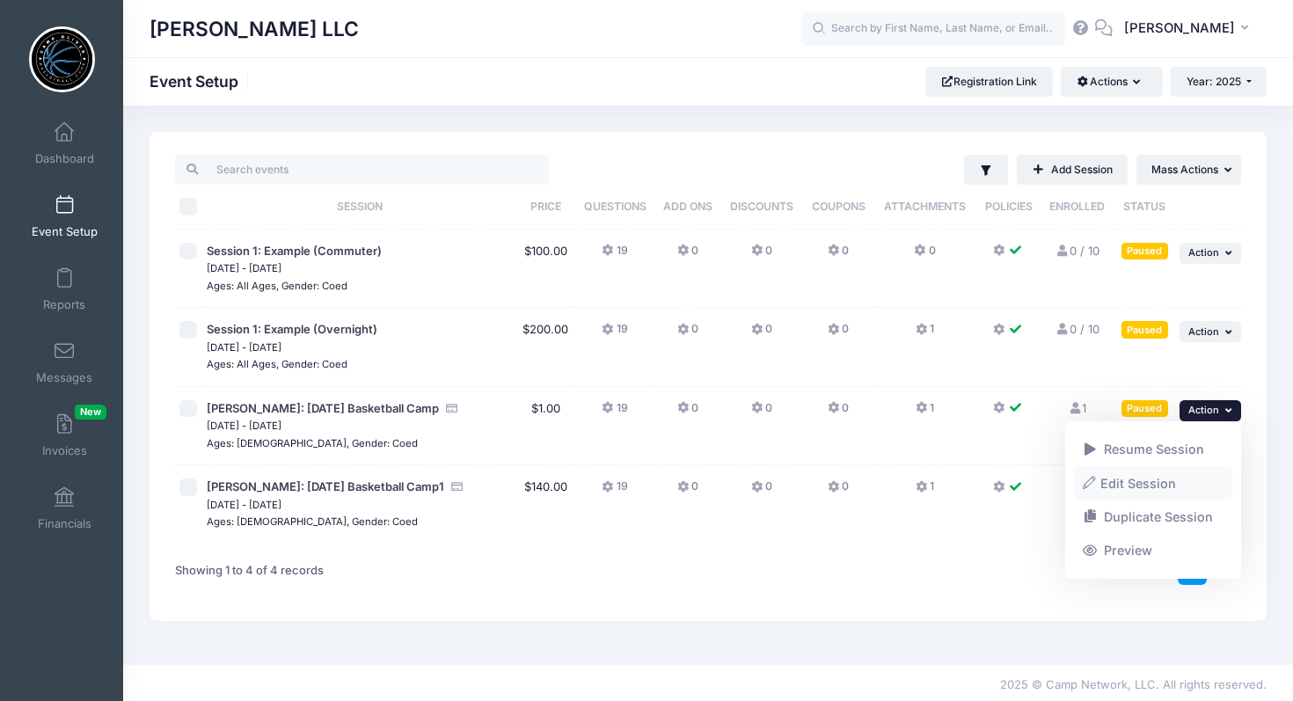
click at [1151, 482] on link "Edit Session" at bounding box center [1153, 482] width 159 height 33
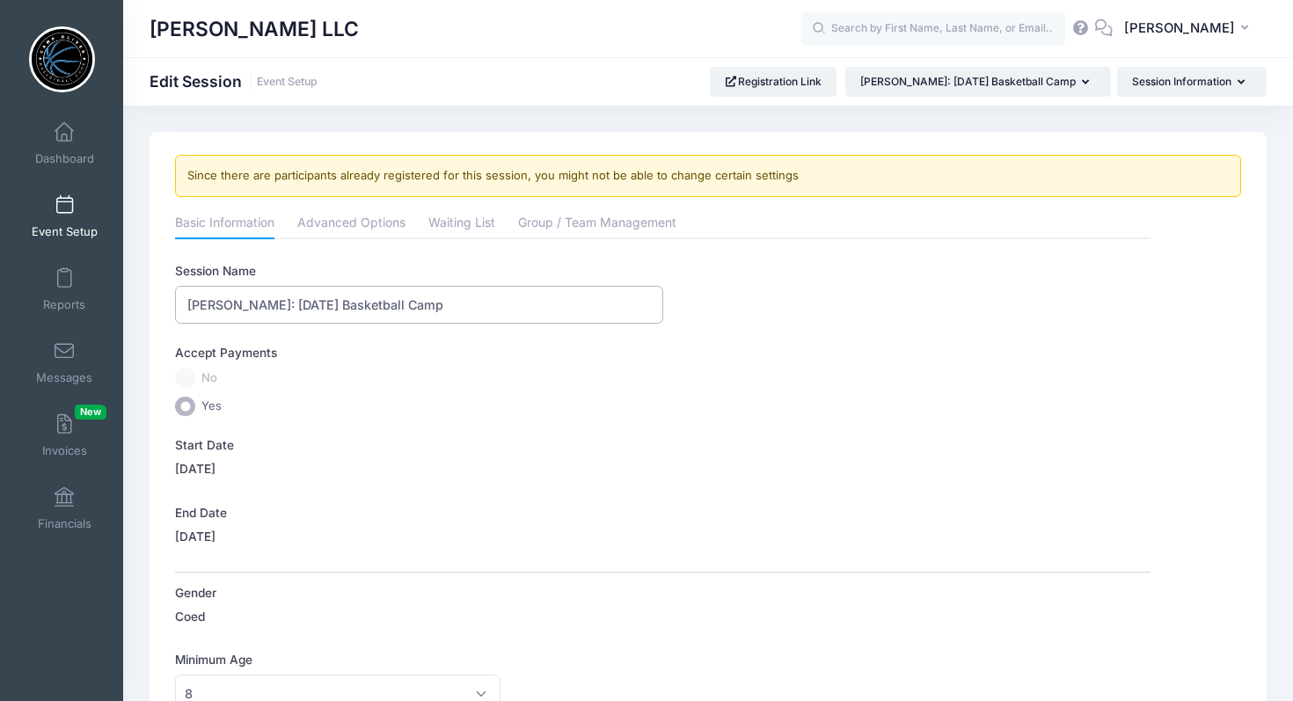
click at [189, 300] on input "[PERSON_NAME]: [DATE] Basketball Camp" at bounding box center [418, 305] width 487 height 38
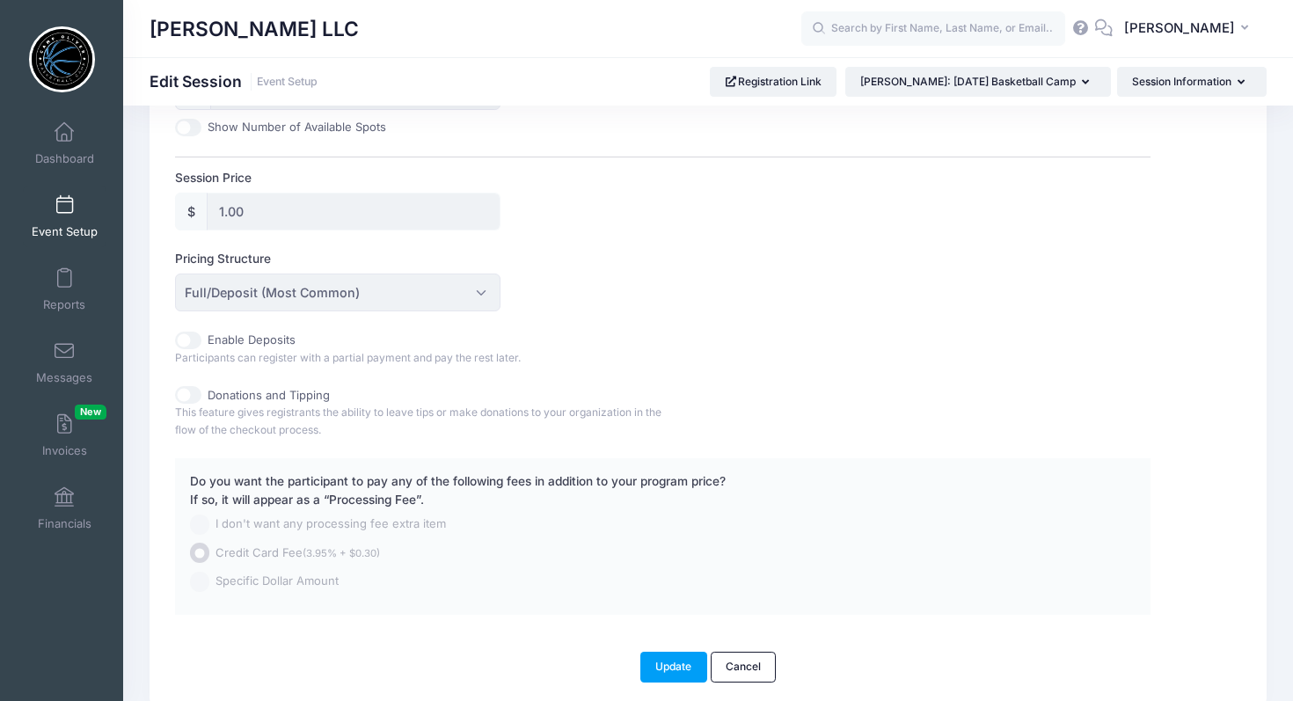
scroll to position [862, 0]
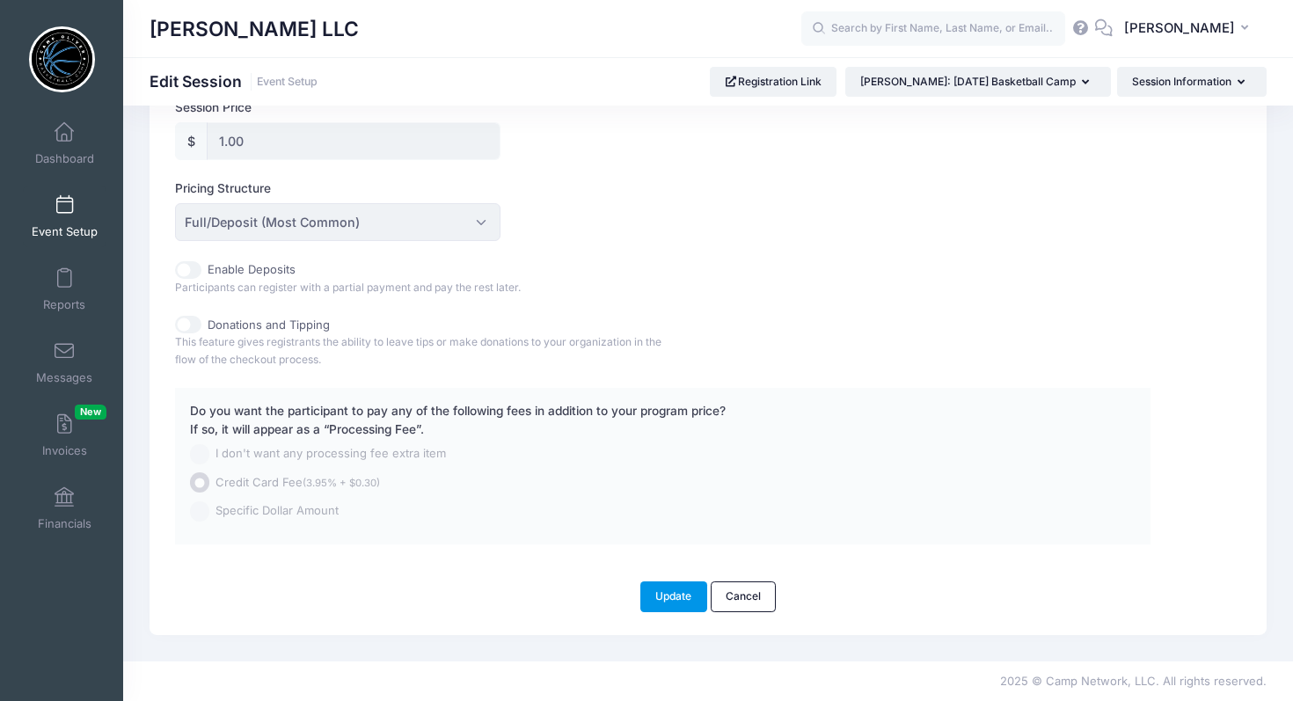
type input "testCamp [PERSON_NAME]: [DATE] Basketball Camp"
click at [660, 598] on button "Update" at bounding box center [674, 597] width 67 height 30
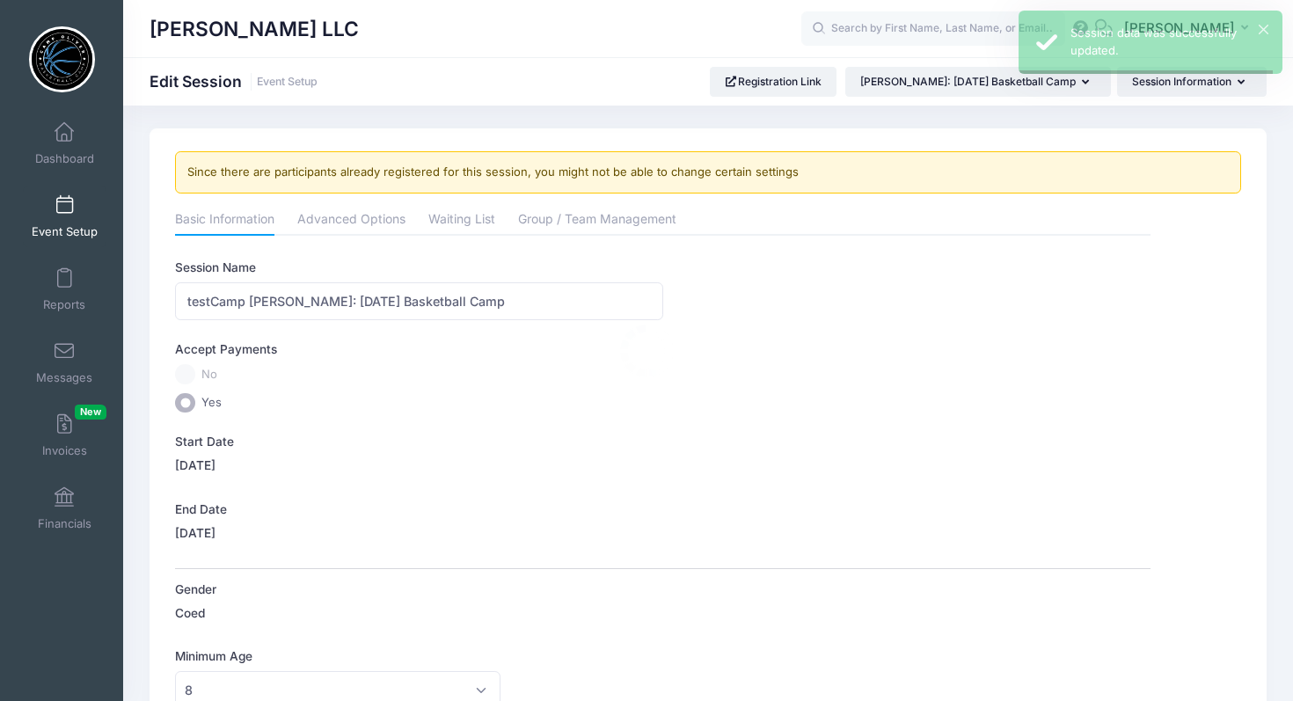
scroll to position [0, 0]
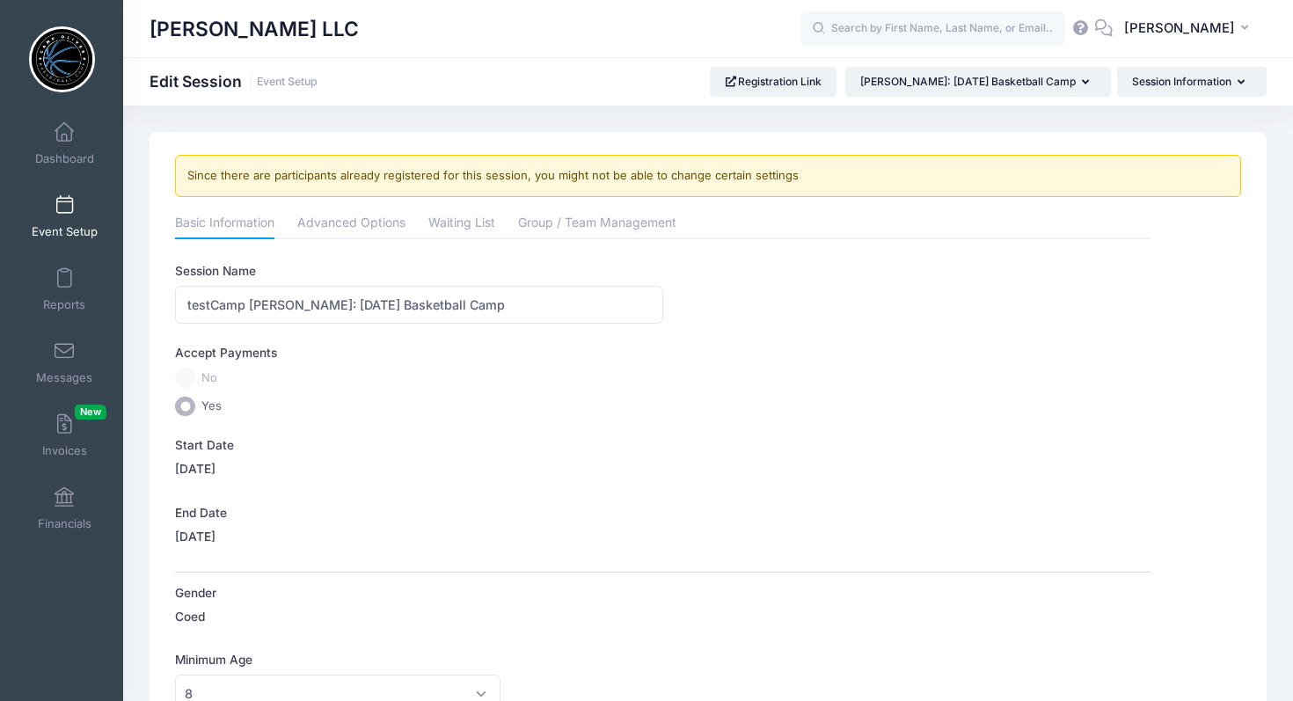
click at [64, 209] on span at bounding box center [64, 205] width 0 height 19
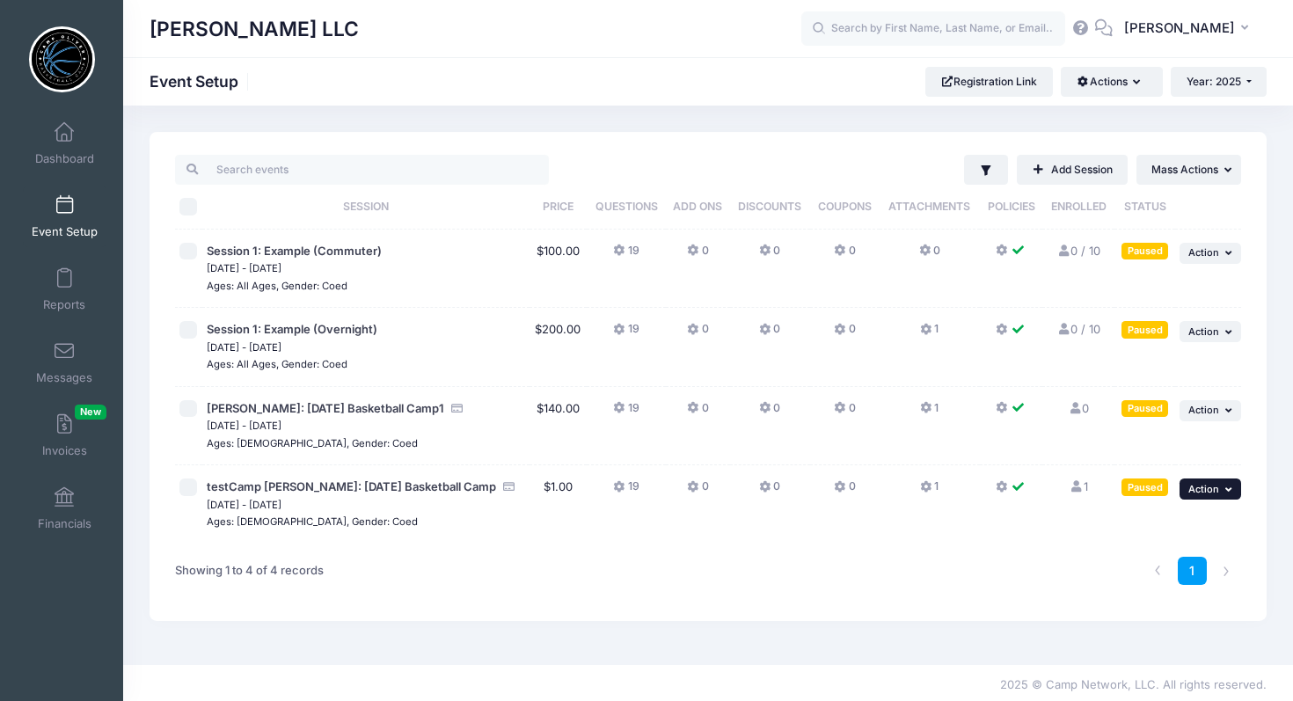
click at [1226, 492] on icon "button" at bounding box center [1231, 490] width 11 height 10
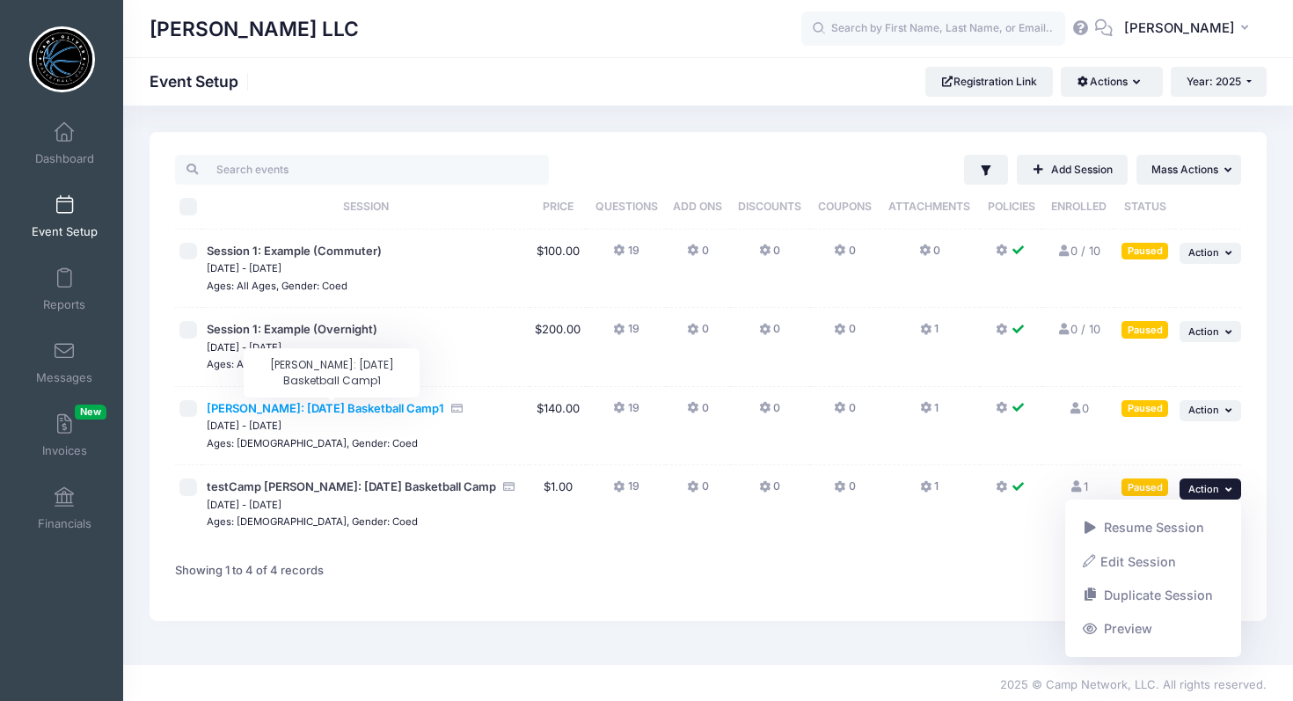
click at [417, 412] on span "[PERSON_NAME]: [DATE] Basketball Camp1" at bounding box center [326, 408] width 238 height 14
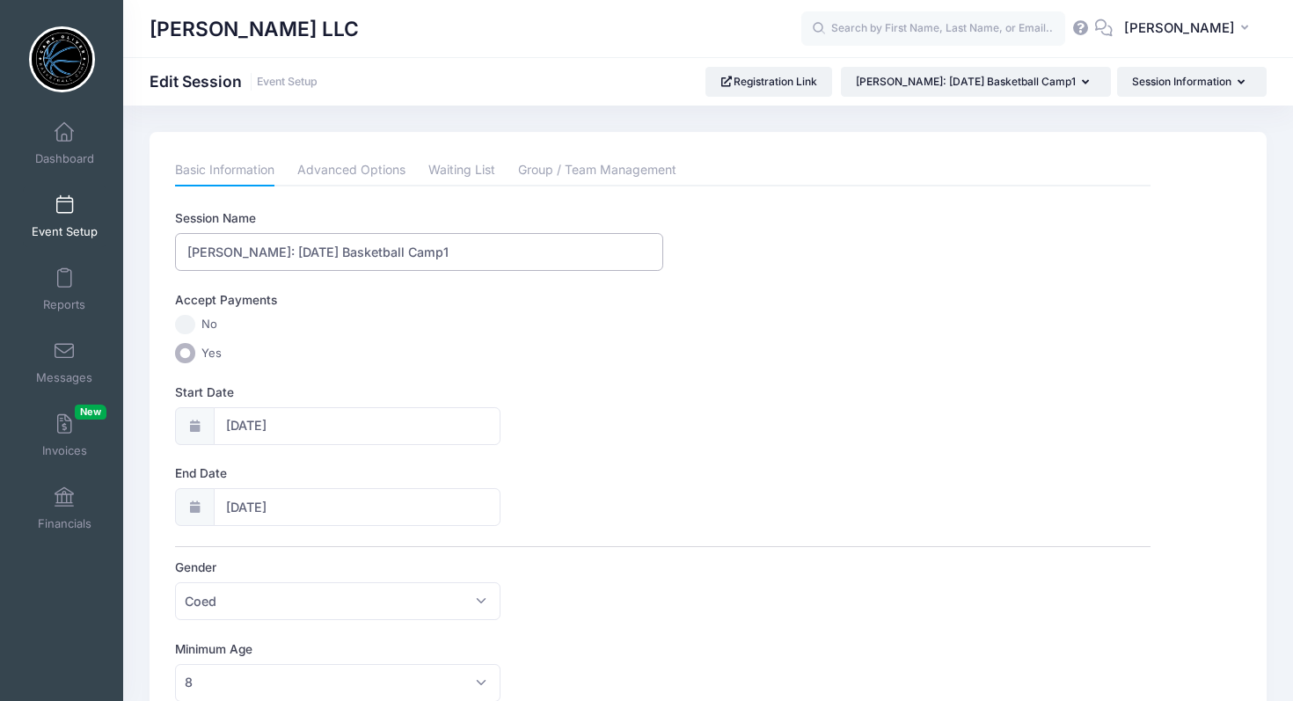
click at [493, 253] on input "[PERSON_NAME]: [DATE] Basketball Camp1" at bounding box center [418, 252] width 487 height 38
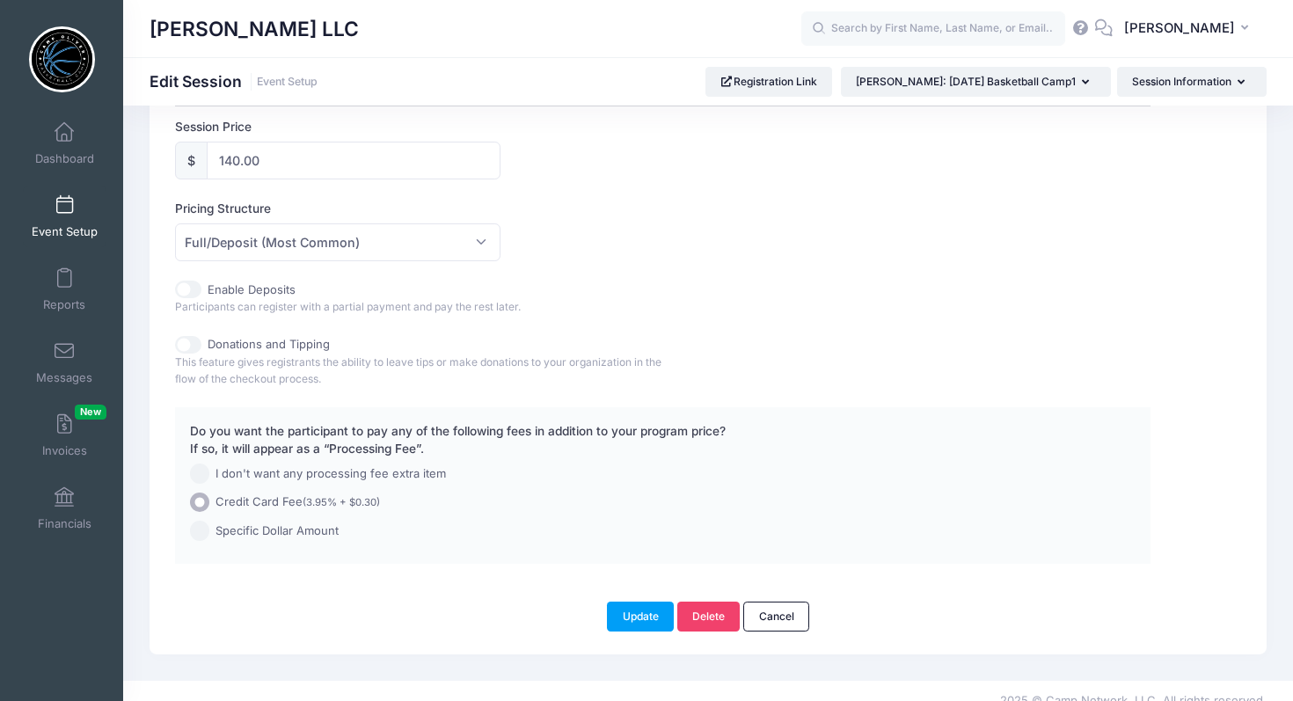
scroll to position [851, 0]
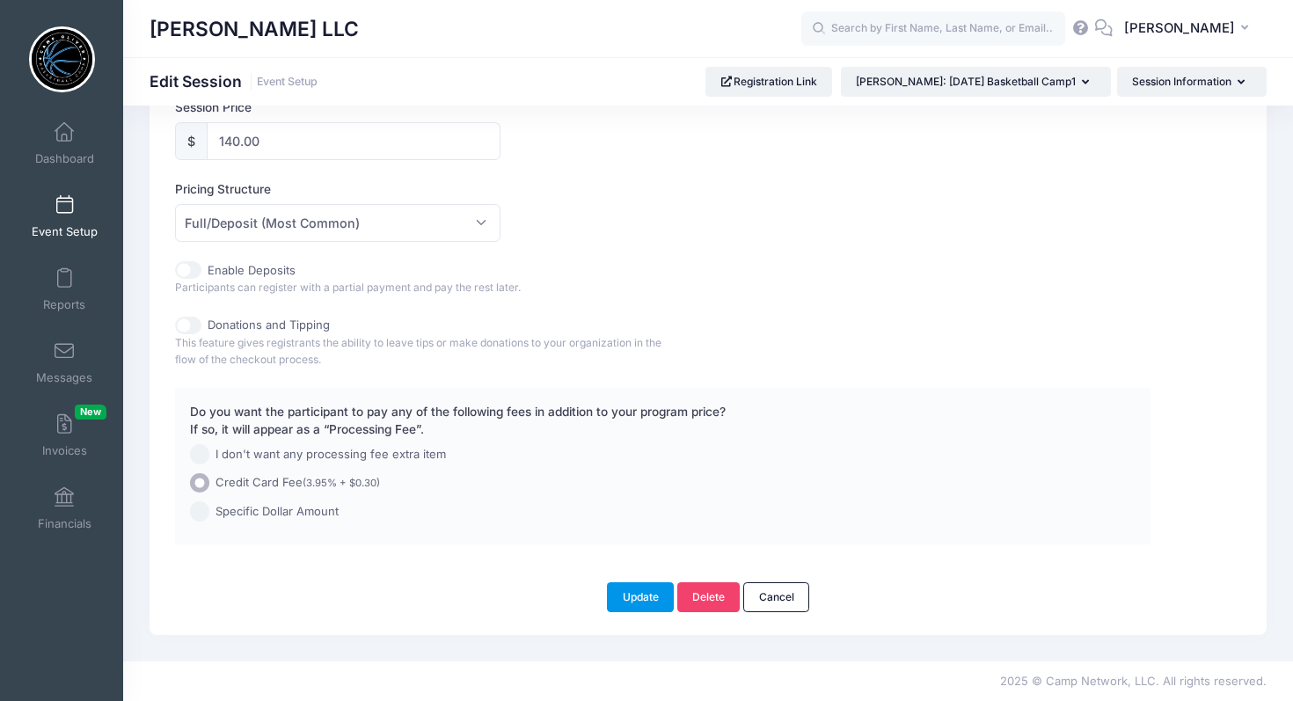
type input "[PERSON_NAME]: [DATE] Basketball Camp"
click at [638, 592] on button "Update" at bounding box center [640, 597] width 67 height 30
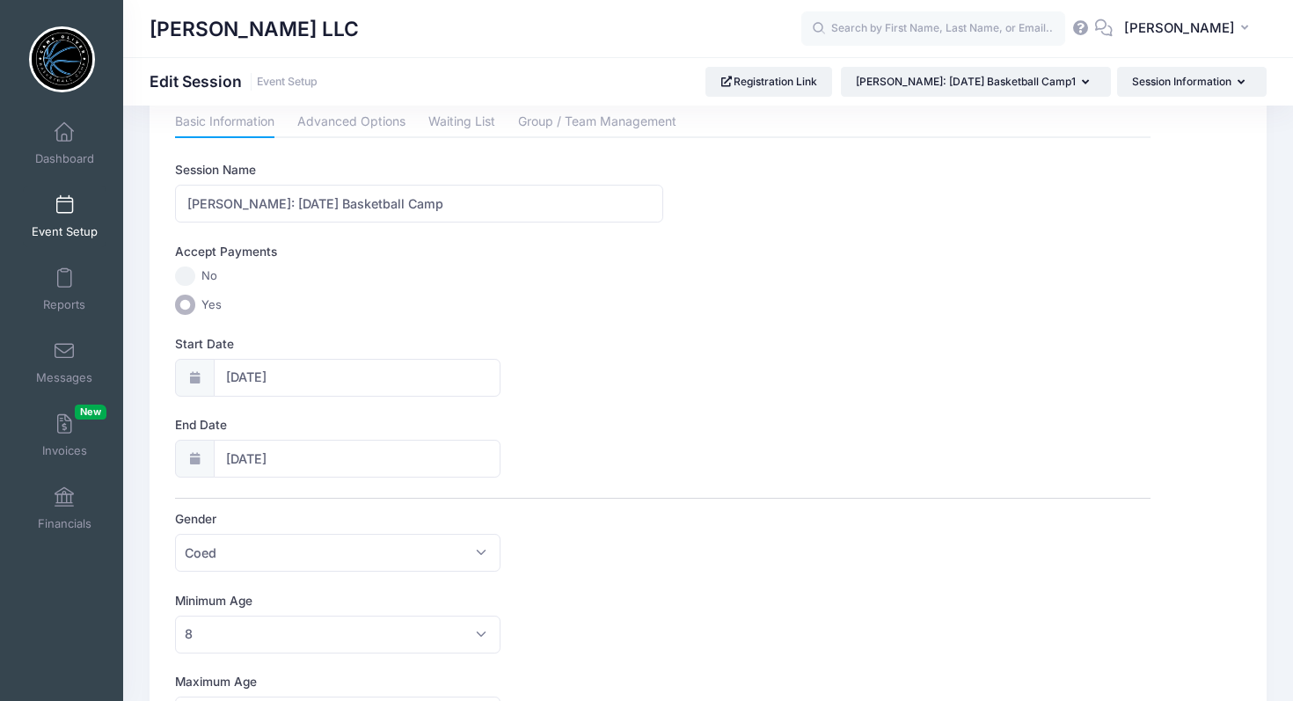
scroll to position [0, 0]
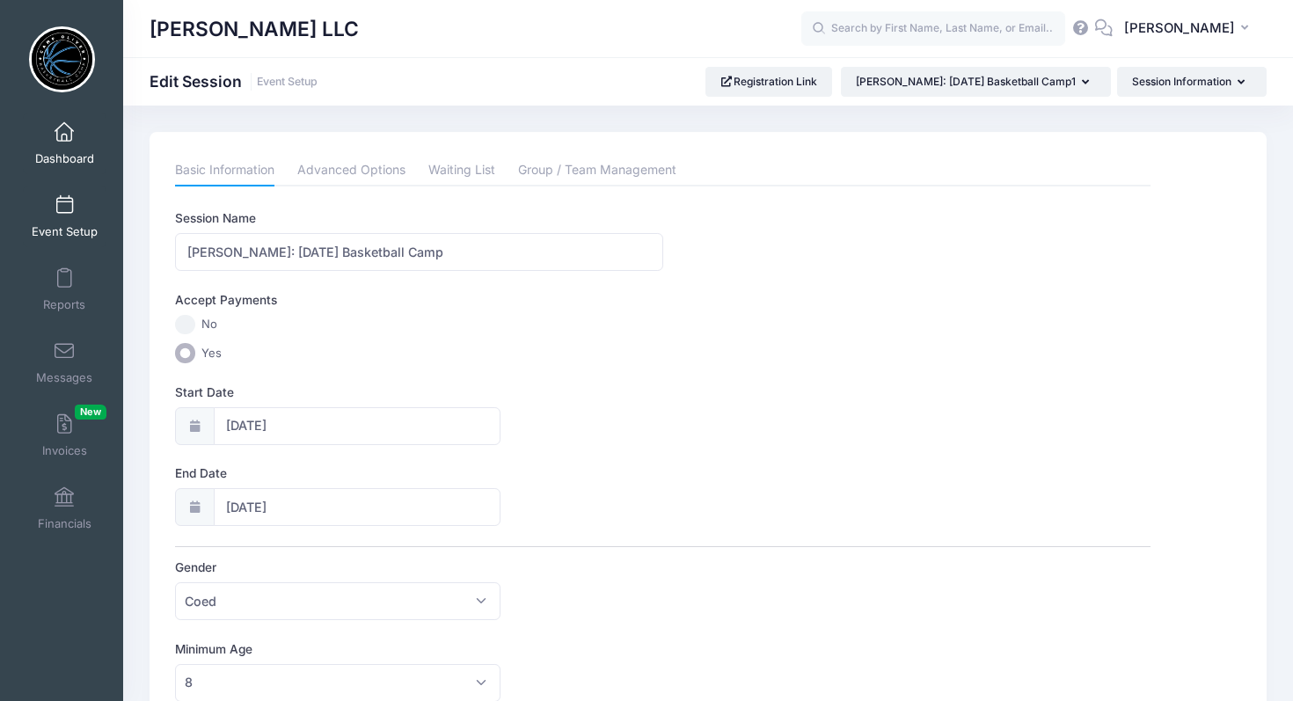
click at [70, 142] on link "Dashboard" at bounding box center [65, 144] width 84 height 62
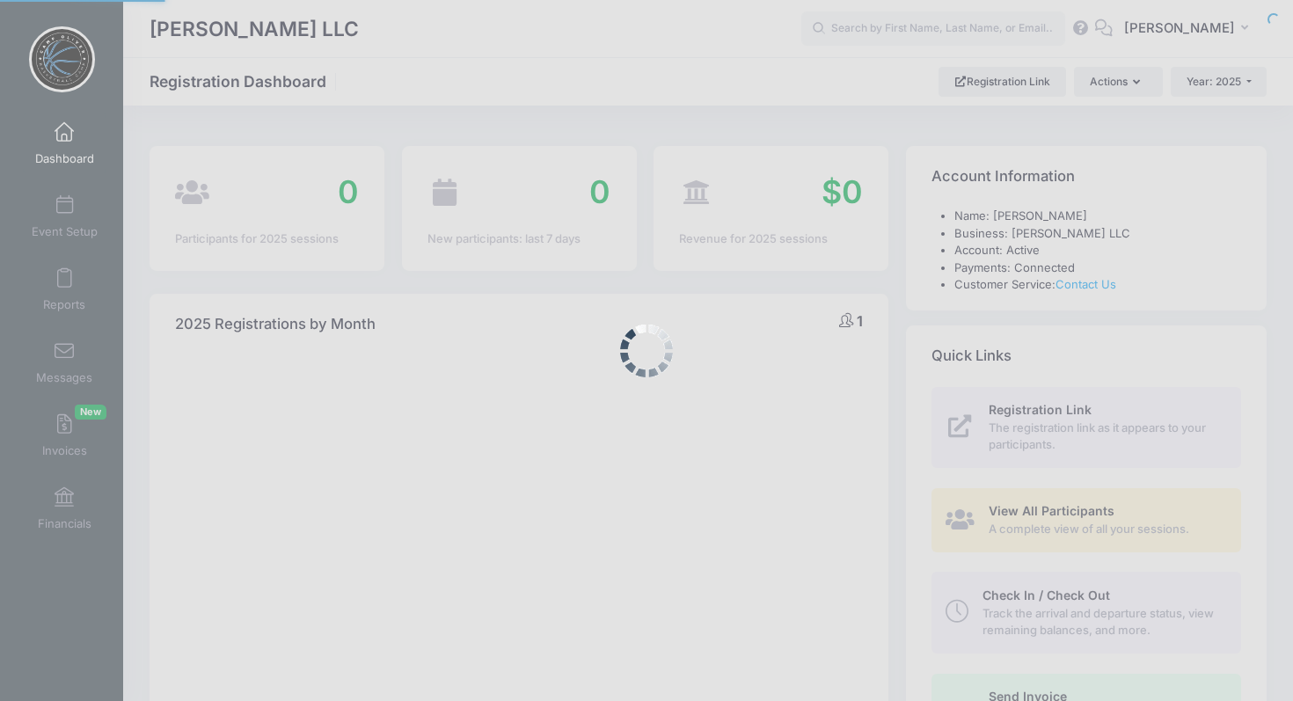
select select
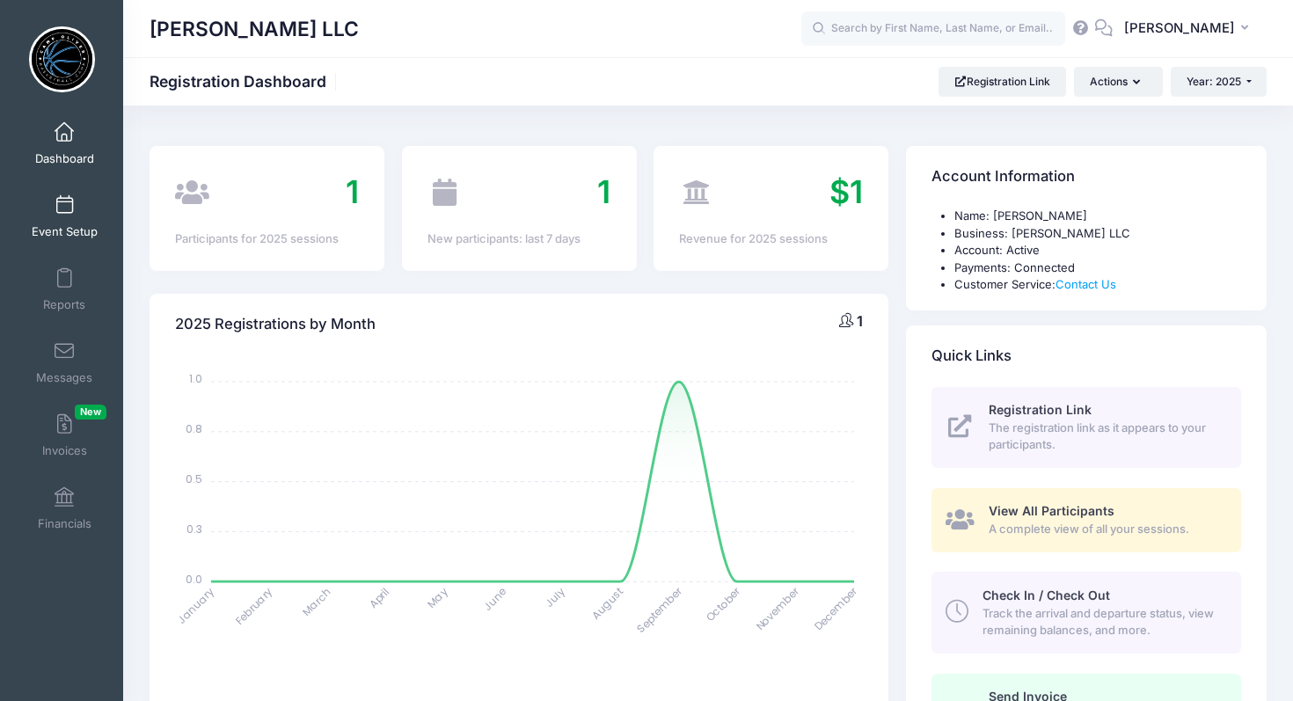
click at [64, 201] on span at bounding box center [64, 205] width 0 height 19
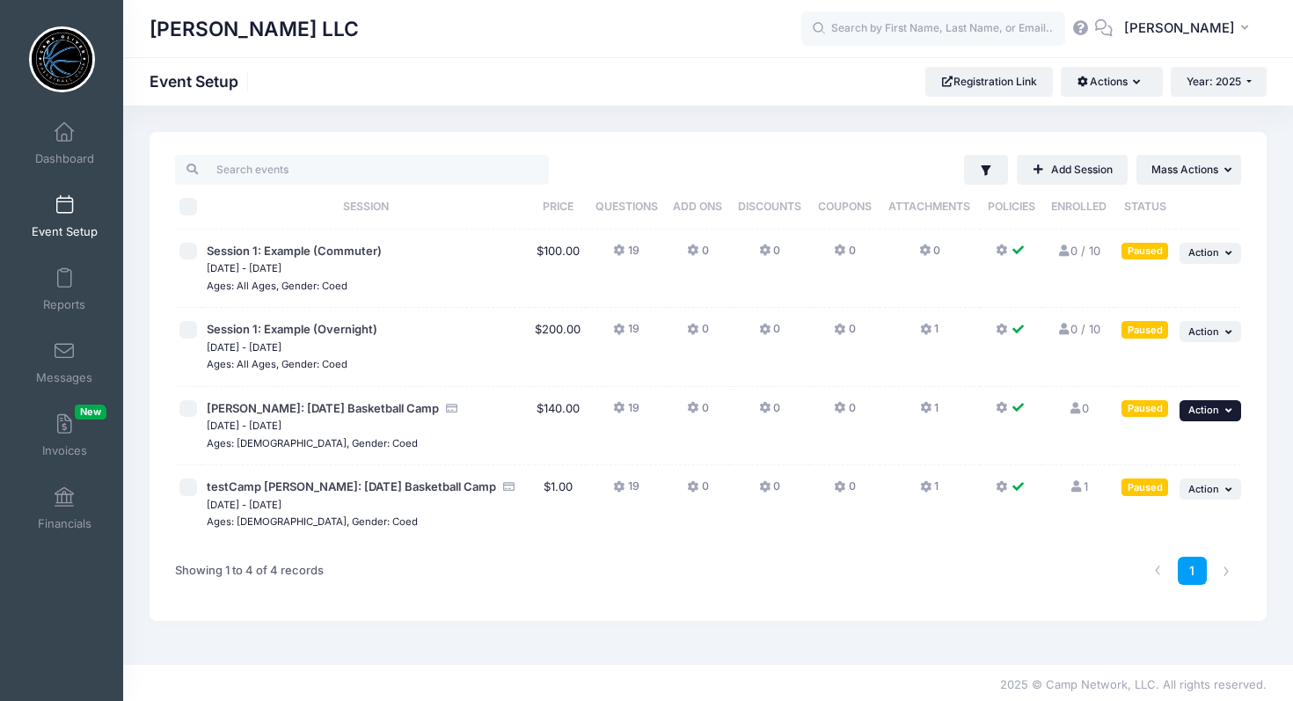
click at [1226, 406] on icon "button" at bounding box center [1231, 411] width 11 height 10
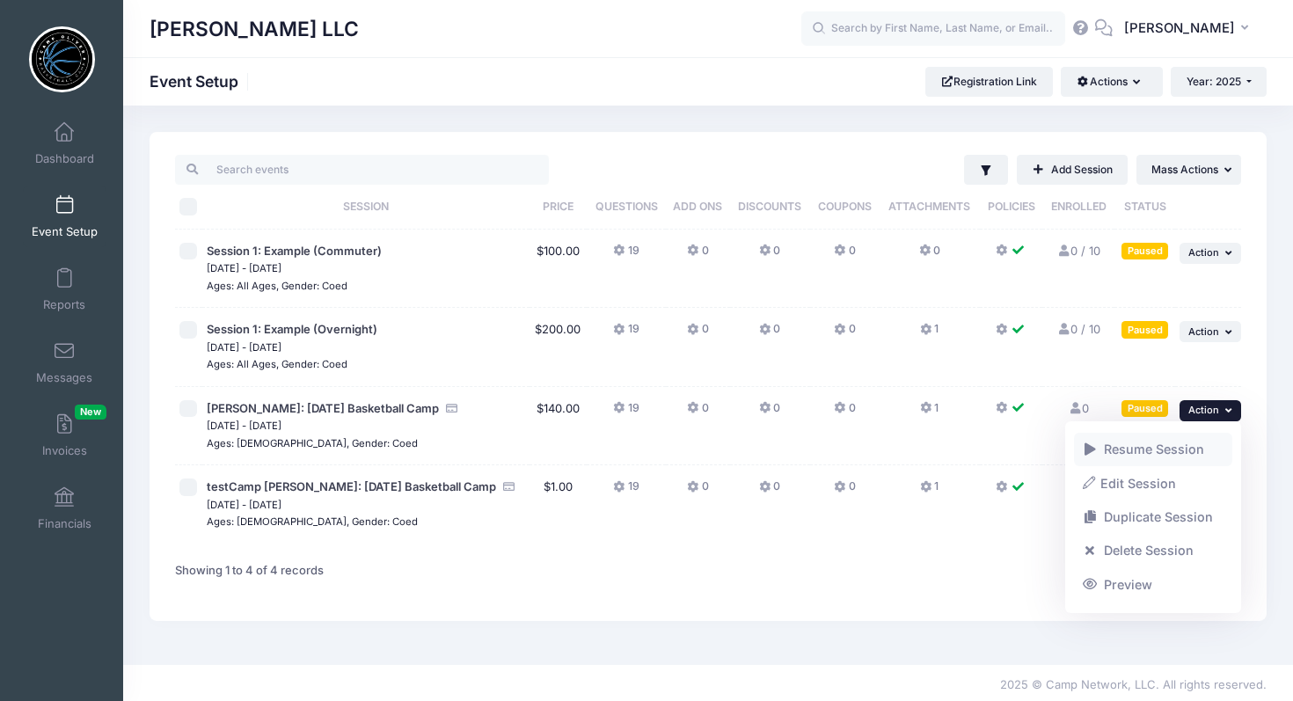
click at [1154, 450] on link "Resume Session" at bounding box center [1153, 449] width 159 height 33
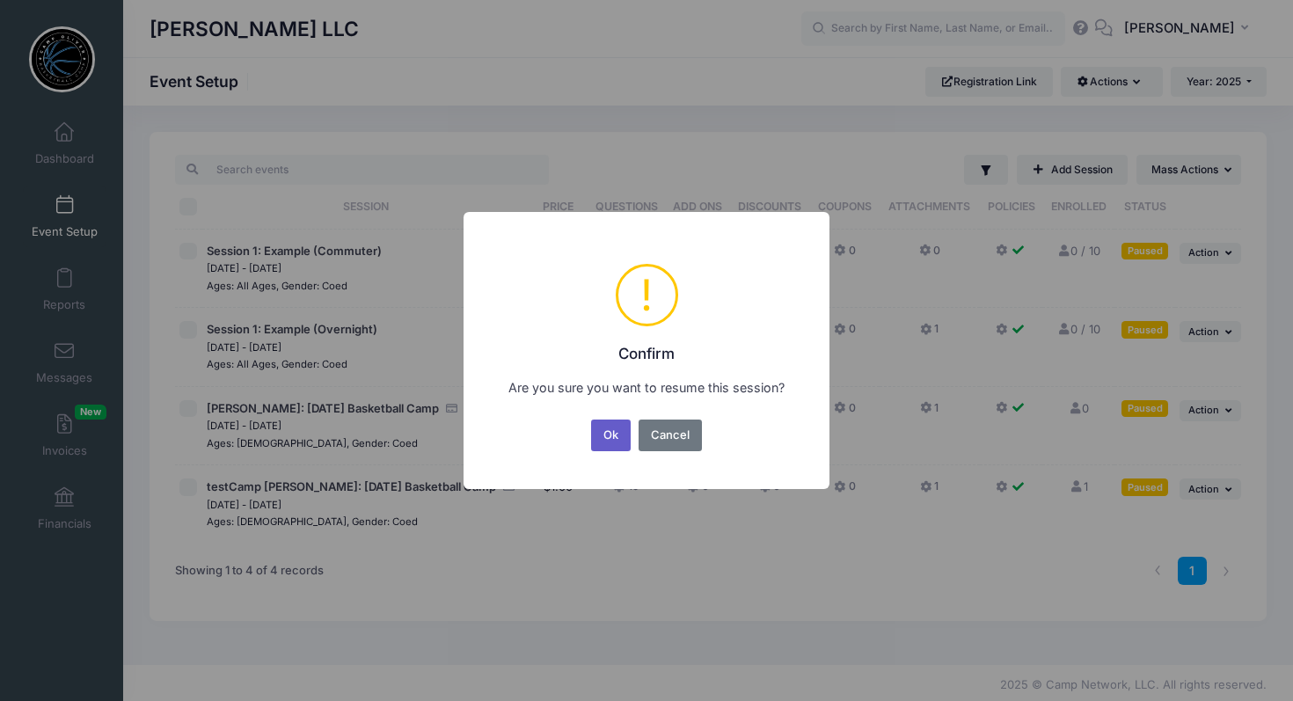
click at [618, 435] on button "Ok" at bounding box center [611, 436] width 40 height 32
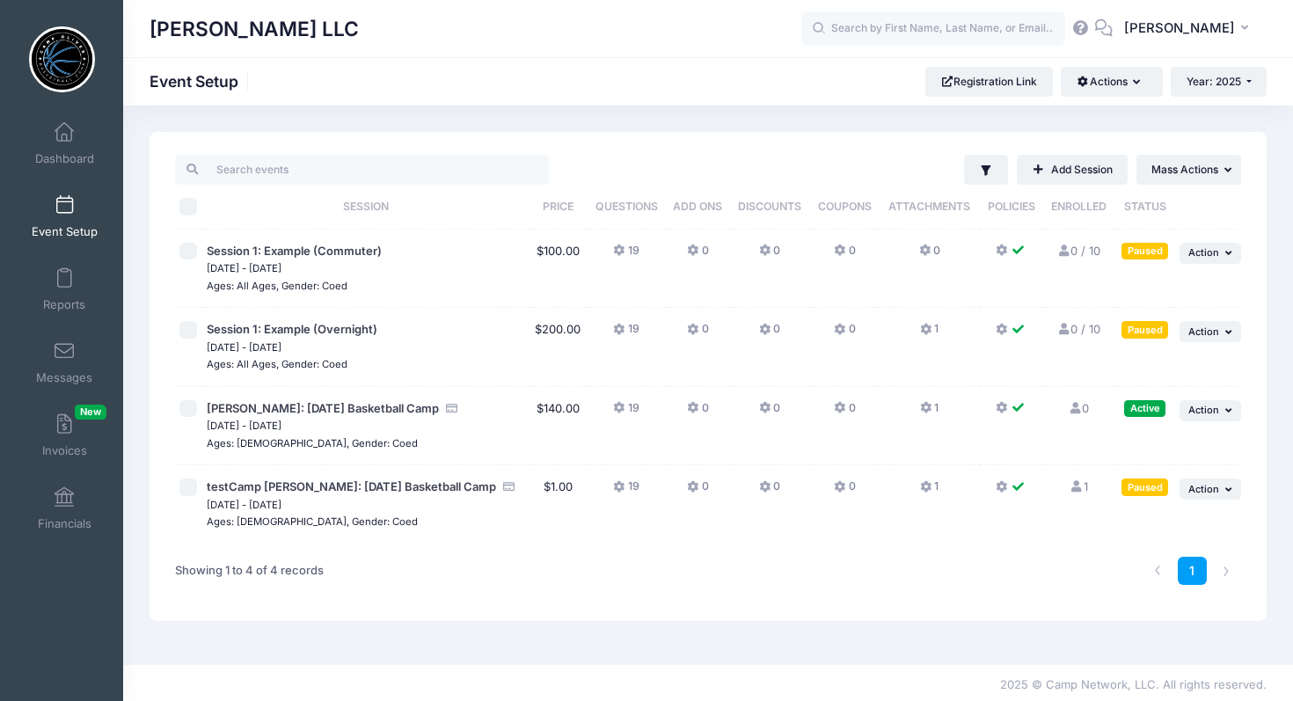
click at [191, 408] on input "checkbox" at bounding box center [188, 409] width 18 height 18
checkbox input "true"
click at [1236, 412] on button "... Action" at bounding box center [1211, 410] width 62 height 21
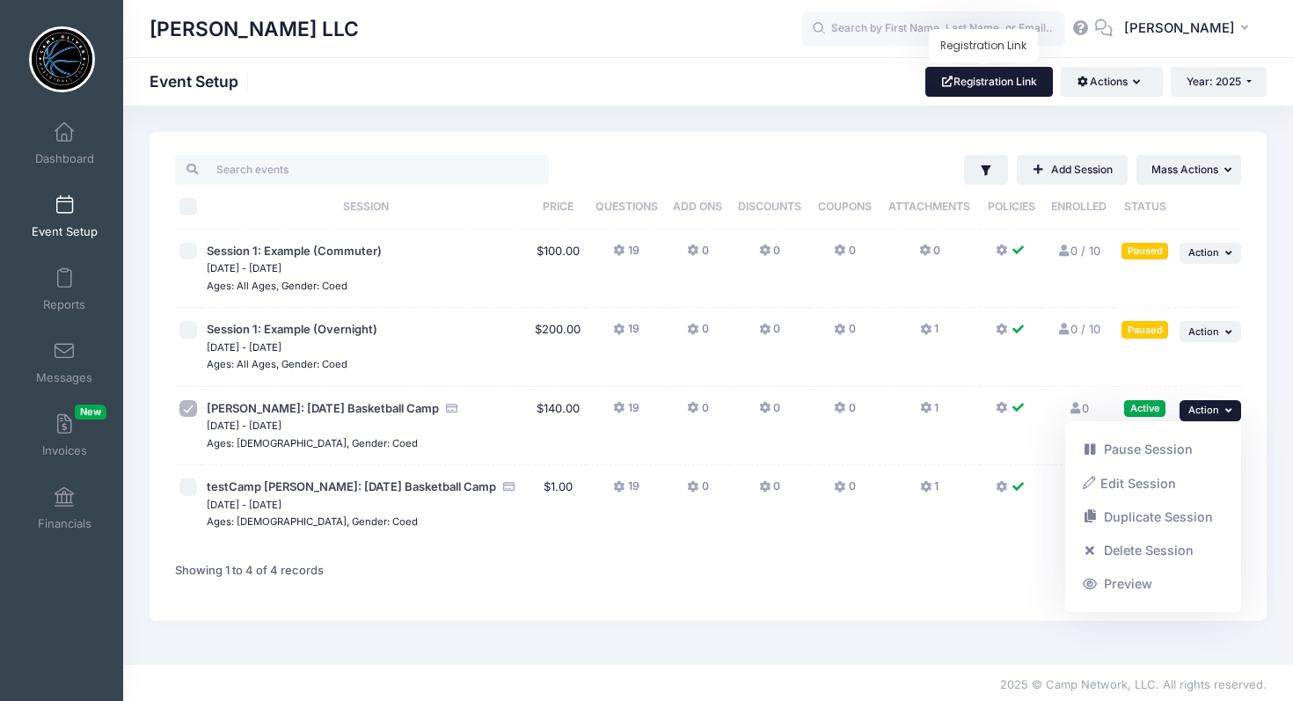
click at [1007, 80] on link "Registration Link" at bounding box center [990, 82] width 128 height 30
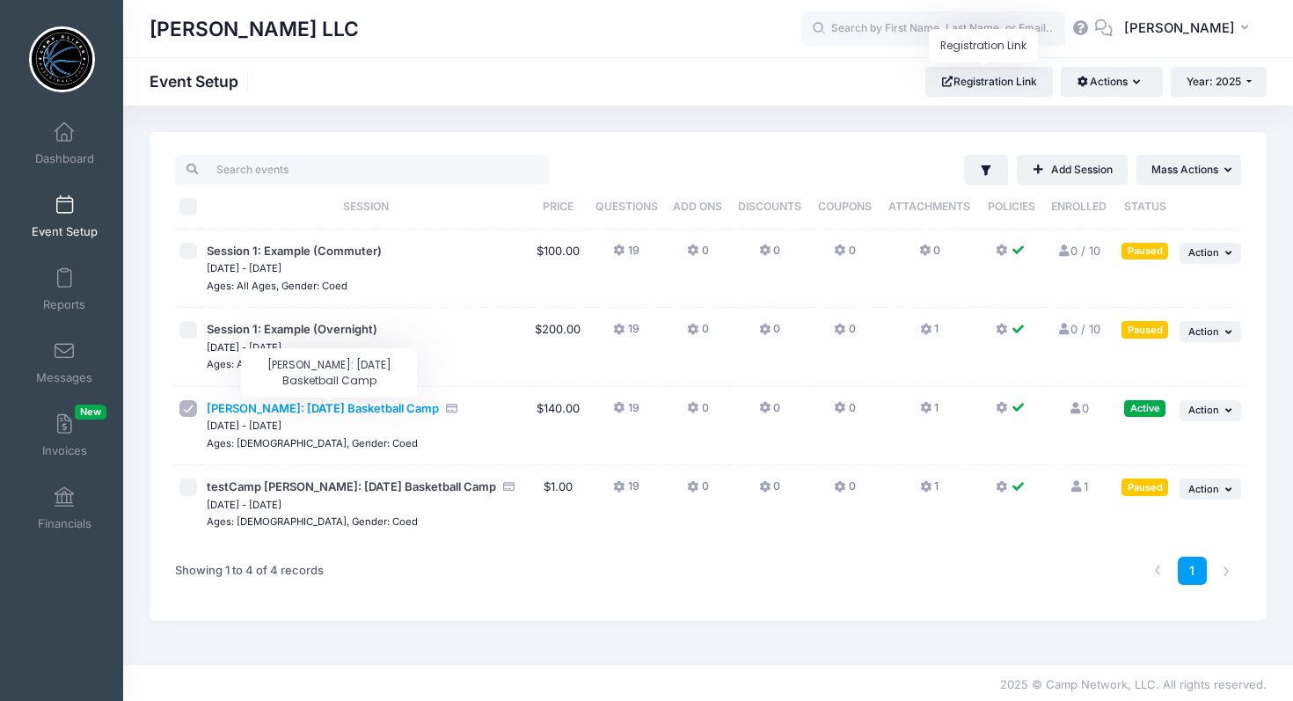
click at [397, 404] on span "[PERSON_NAME]: [DATE] Basketball Camp" at bounding box center [323, 408] width 232 height 14
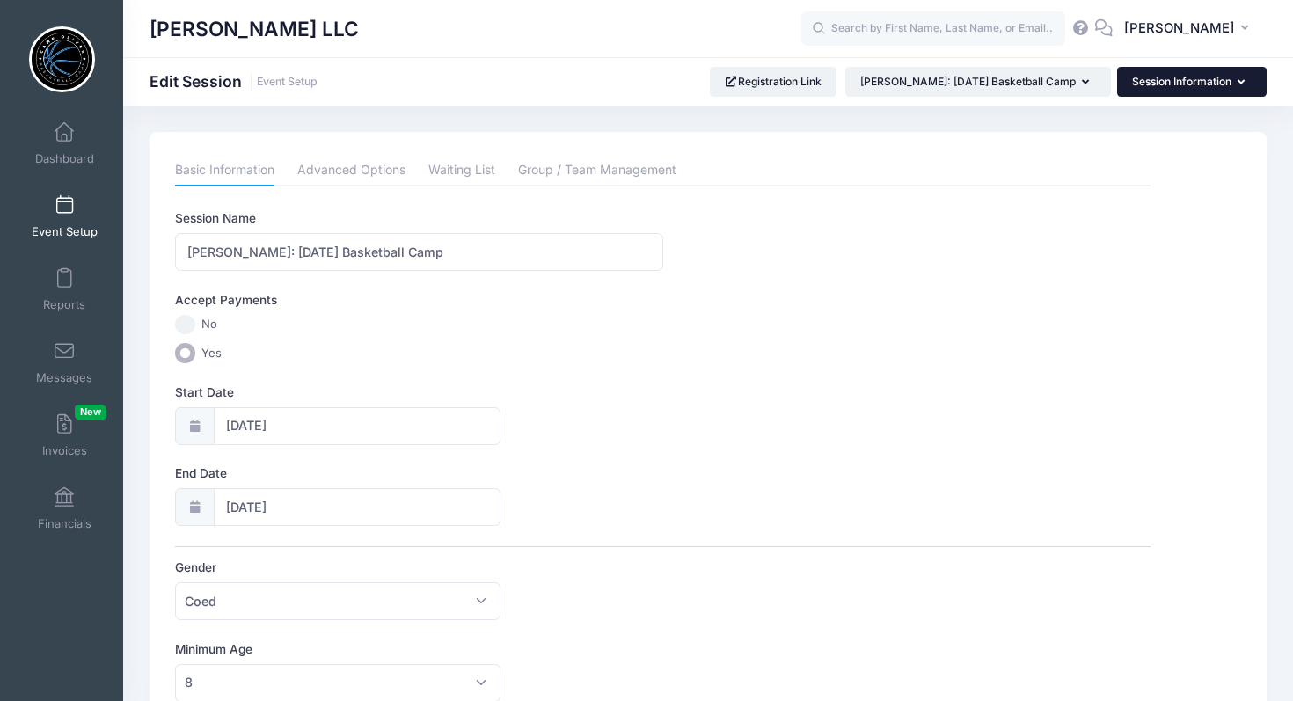
click at [1208, 86] on button "Session Information" at bounding box center [1192, 82] width 150 height 30
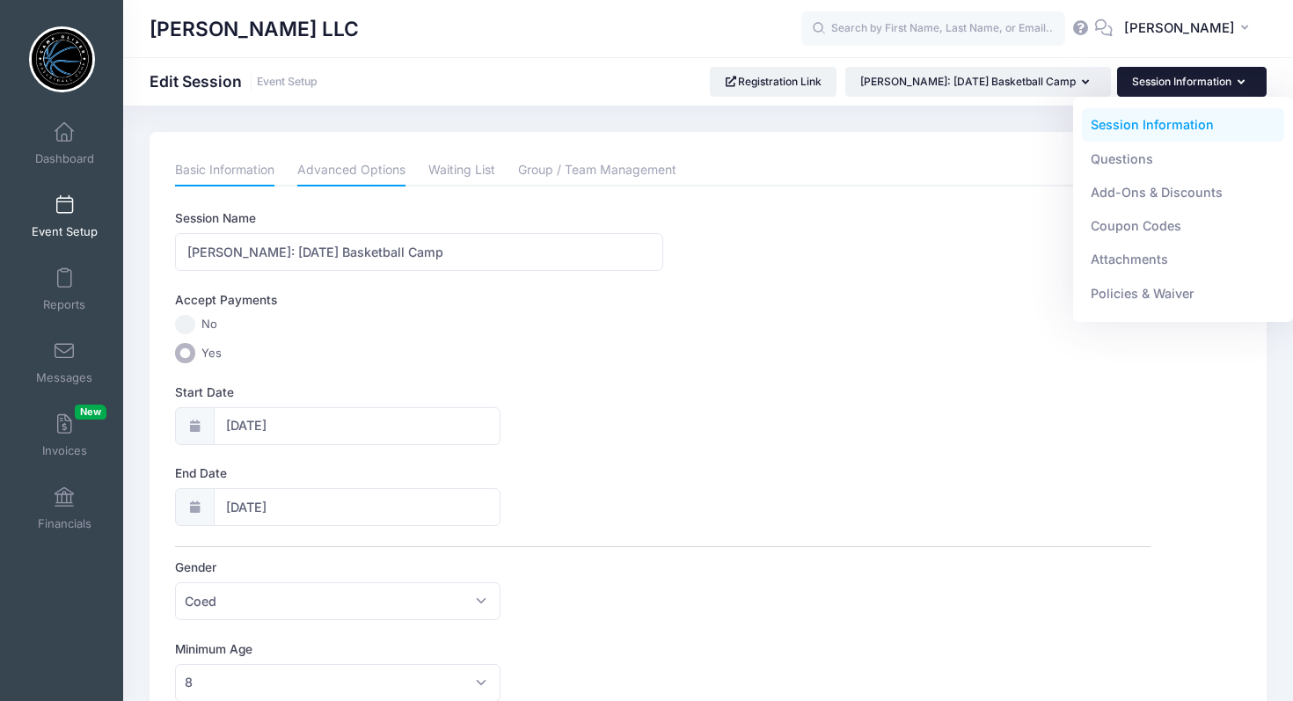
click at [362, 165] on link "Advanced Options" at bounding box center [351, 171] width 108 height 32
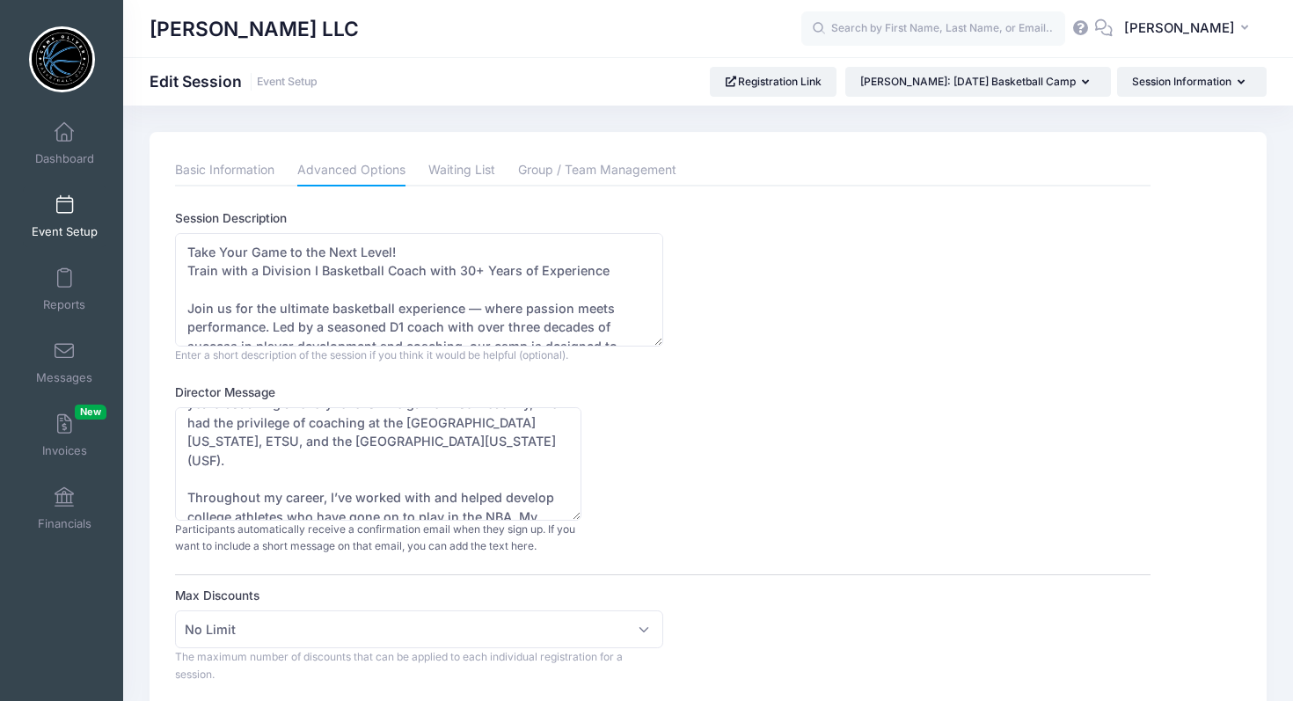
scroll to position [123, 0]
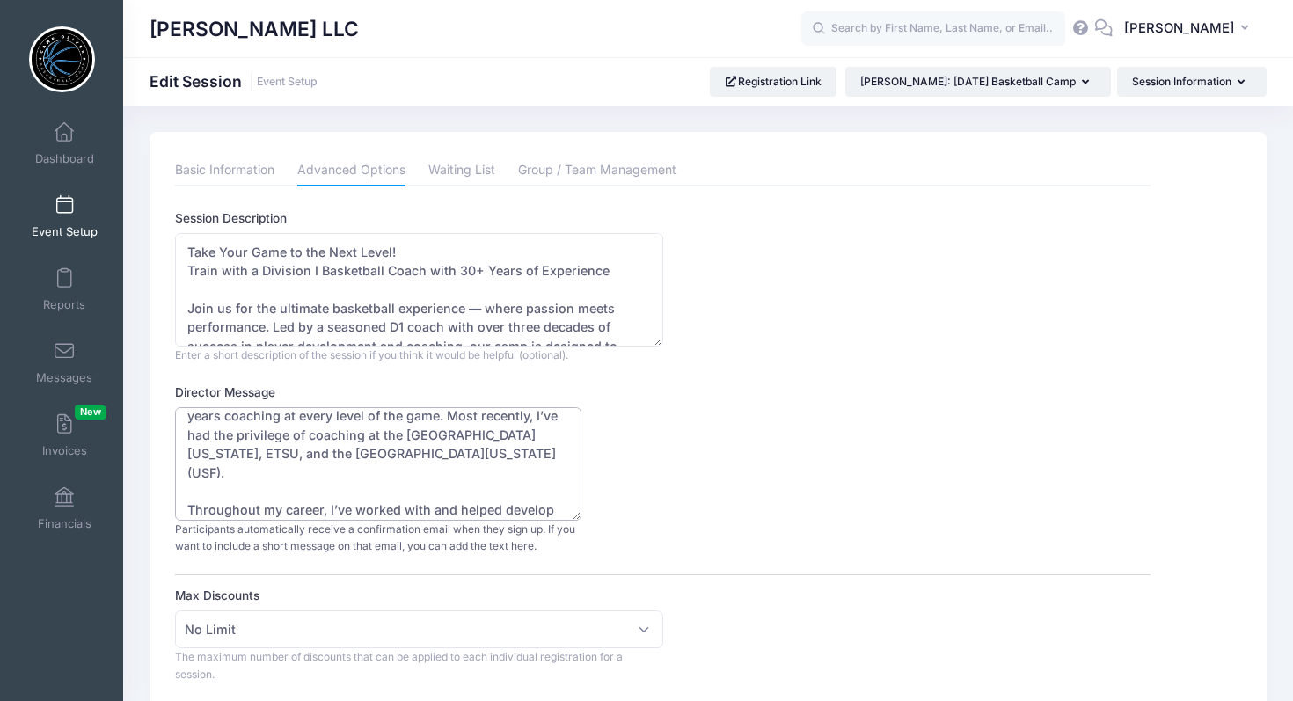
click at [403, 437] on textarea "Thank You for Registering! We’re excited to have you join us for our [DATE] Bas…" at bounding box center [378, 463] width 406 height 113
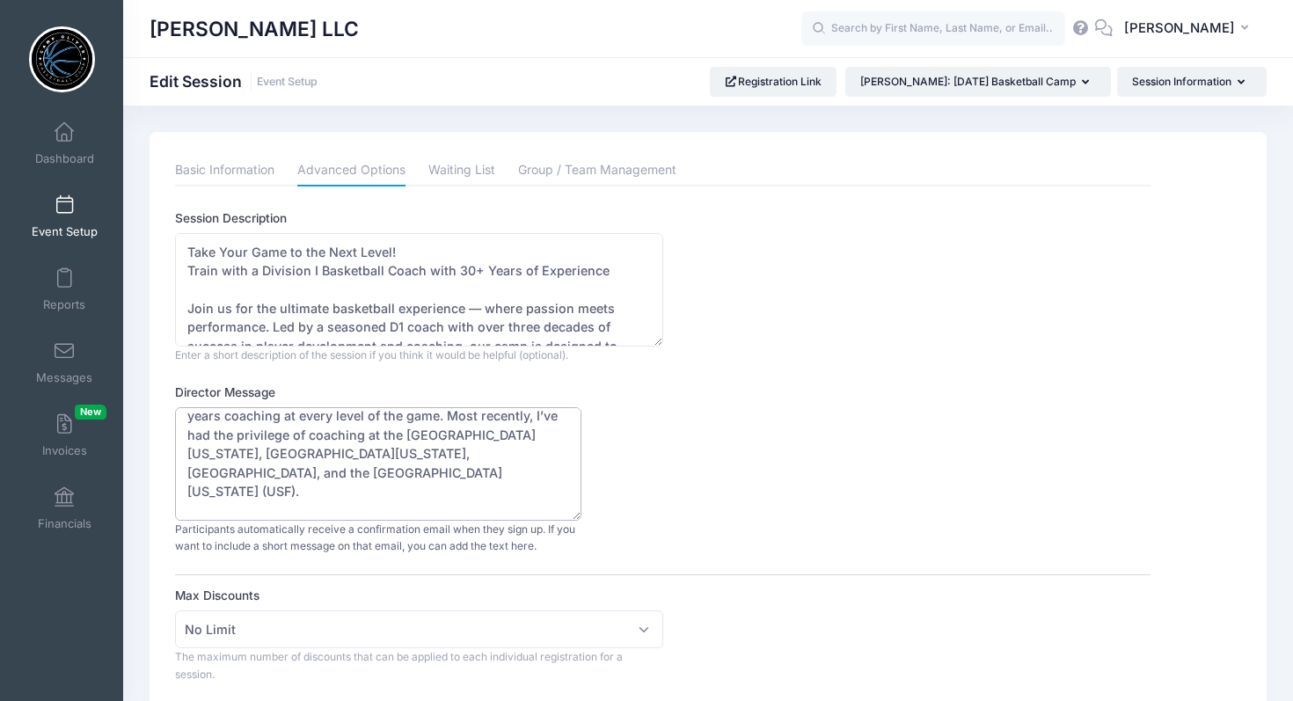
click at [343, 451] on textarea "Thank You for Registering! We’re excited to have you join us for our [DATE] Bas…" at bounding box center [378, 463] width 406 height 113
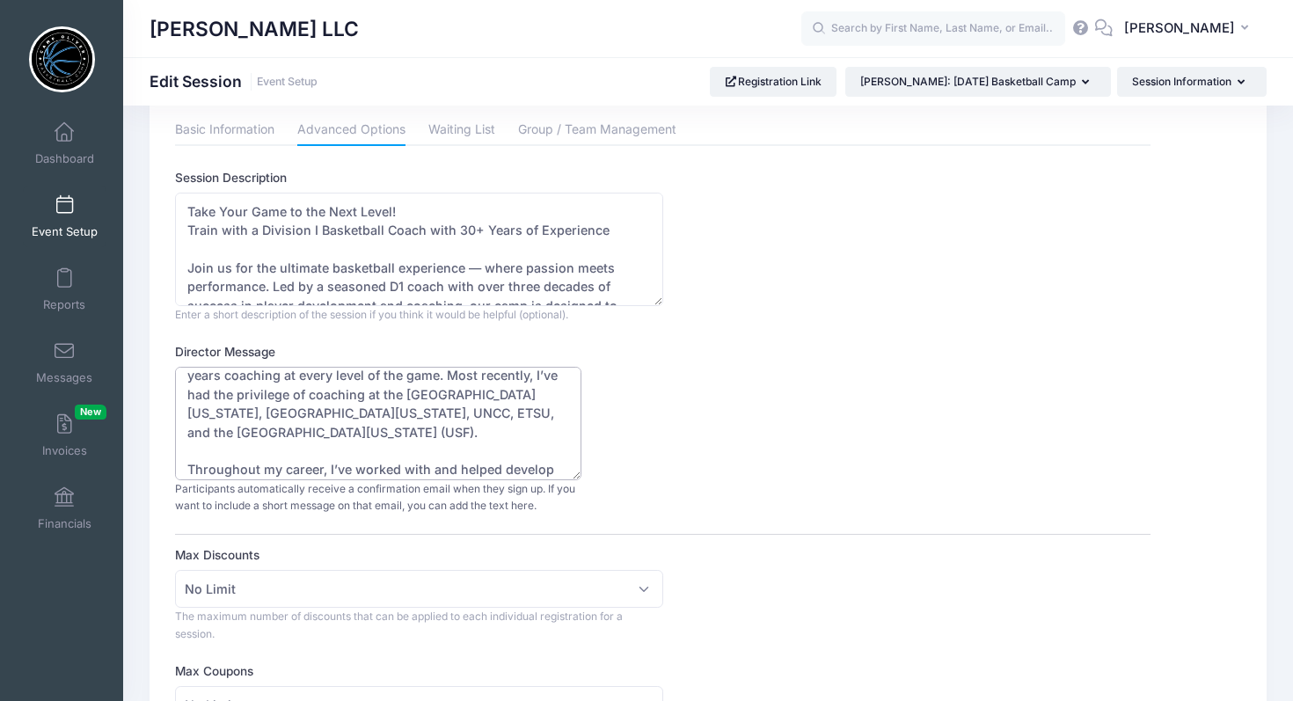
scroll to position [42, 0]
click at [532, 395] on textarea "Thank You for Registering! We’re excited to have you join us for our [DATE] Bas…" at bounding box center [378, 421] width 406 height 113
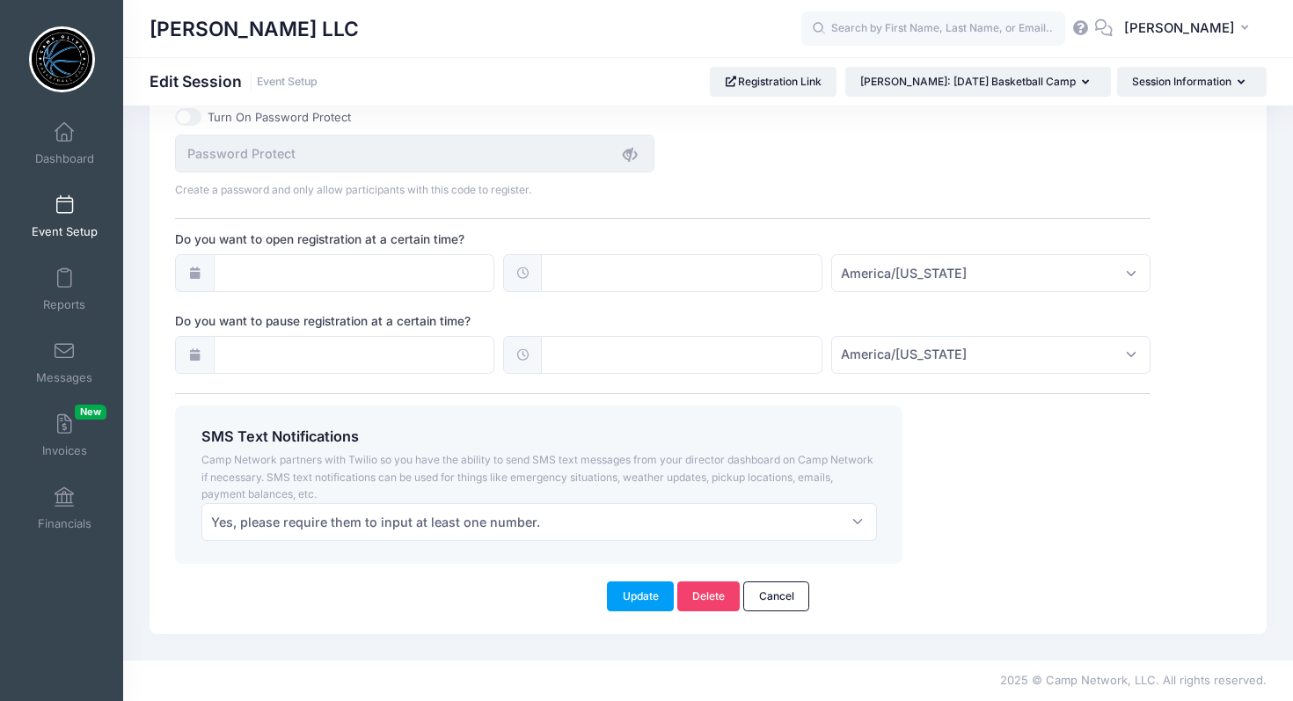
scroll to position [1243, 0]
type textarea "Thank You for Registering! We’re excited to have you join us for our [DATE] Bas…"
click at [637, 597] on button "Update" at bounding box center [640, 597] width 67 height 30
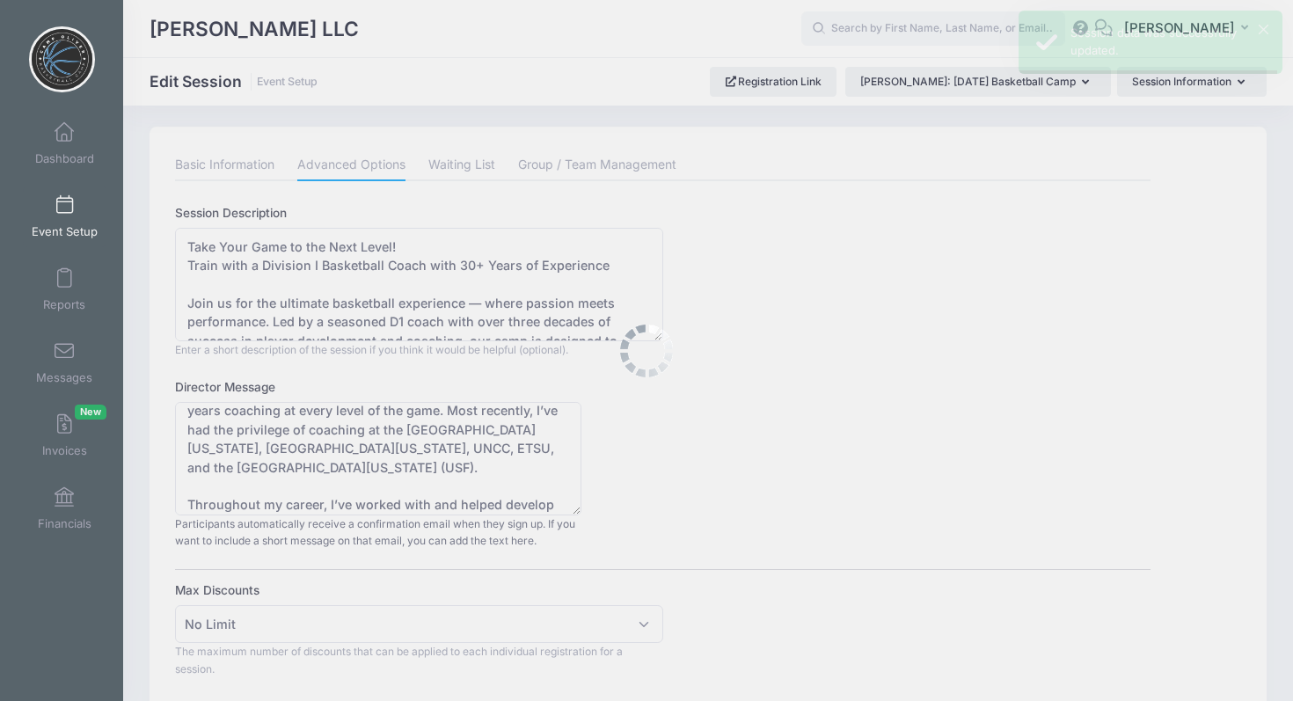
scroll to position [0, 0]
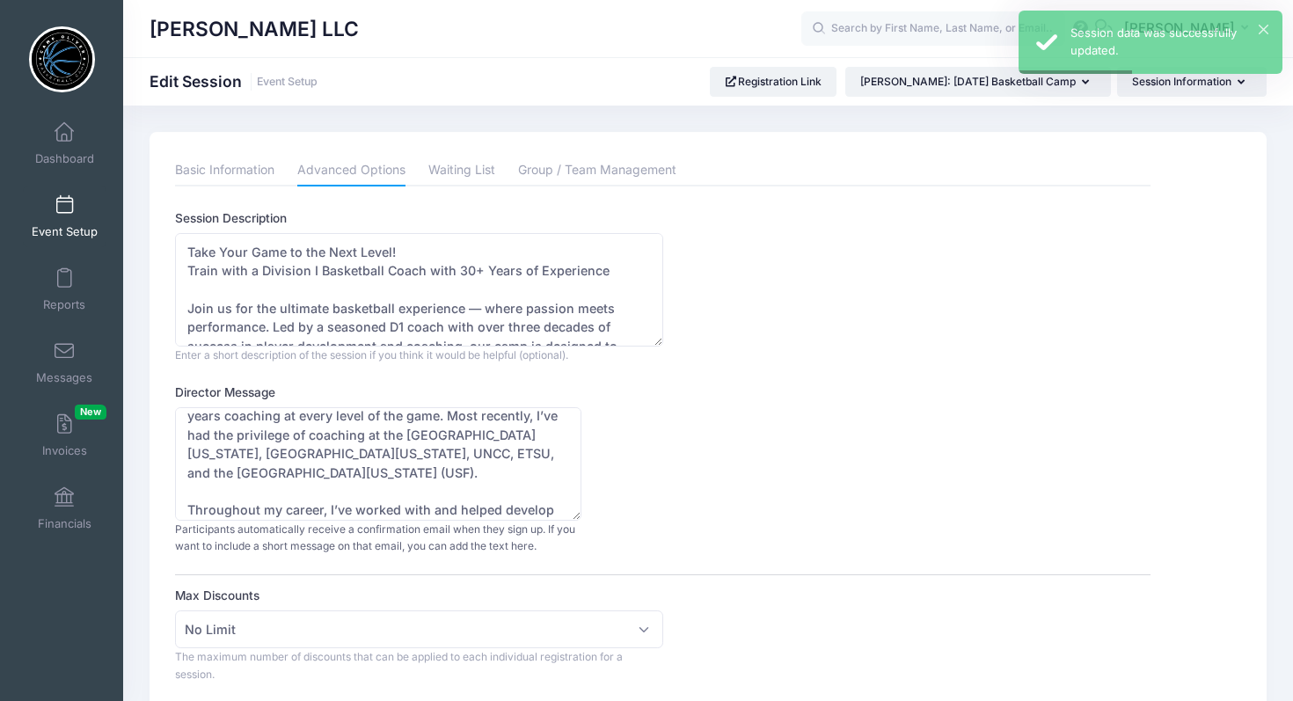
click at [64, 213] on span at bounding box center [64, 205] width 0 height 19
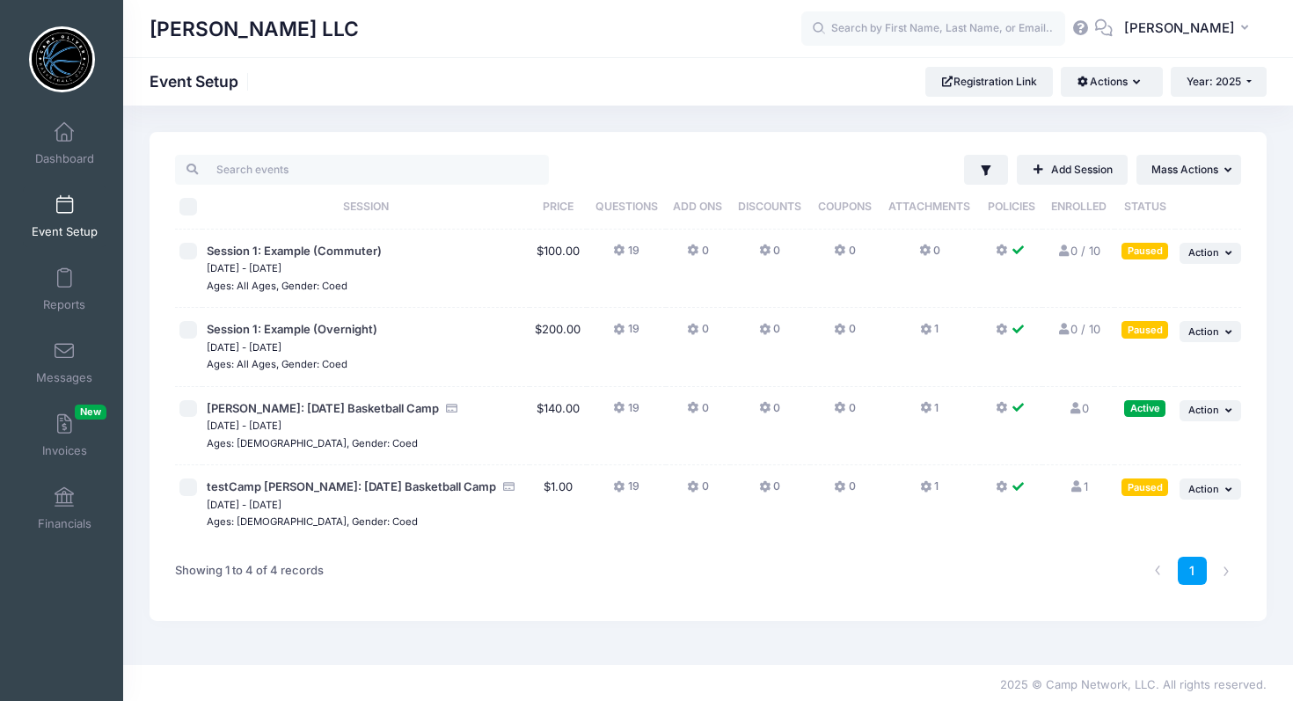
click at [190, 410] on input "checkbox" at bounding box center [188, 409] width 18 height 18
checkbox input "true"
click at [996, 86] on link "Registration Link" at bounding box center [990, 82] width 128 height 30
